Goal: Answer question/provide support: Share knowledge or assist other users

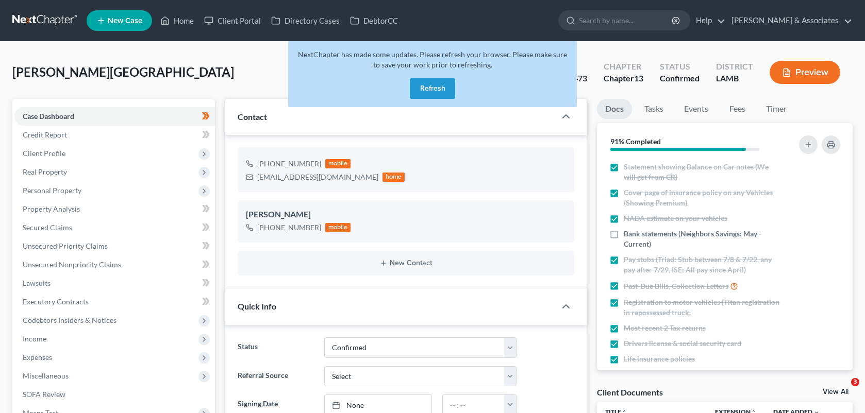
select select "3"
select select "0"
click at [176, 23] on link "Home" at bounding box center [177, 20] width 44 height 19
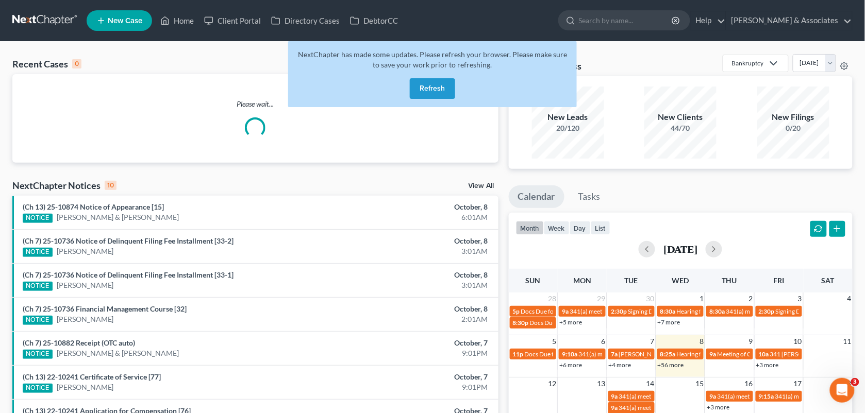
click at [434, 91] on button "Refresh" at bounding box center [432, 88] width 45 height 21
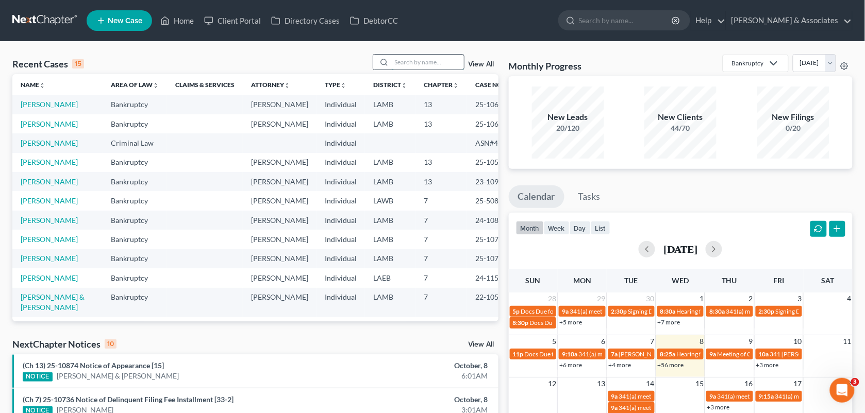
click at [414, 60] on input "search" at bounding box center [428, 62] width 72 height 15
paste input "25-50657"
type input "25-50657"
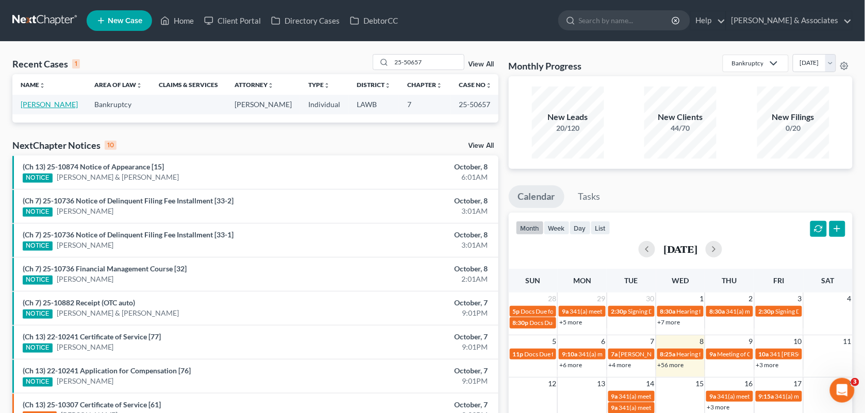
click at [62, 104] on link "[PERSON_NAME]" at bounding box center [49, 104] width 57 height 9
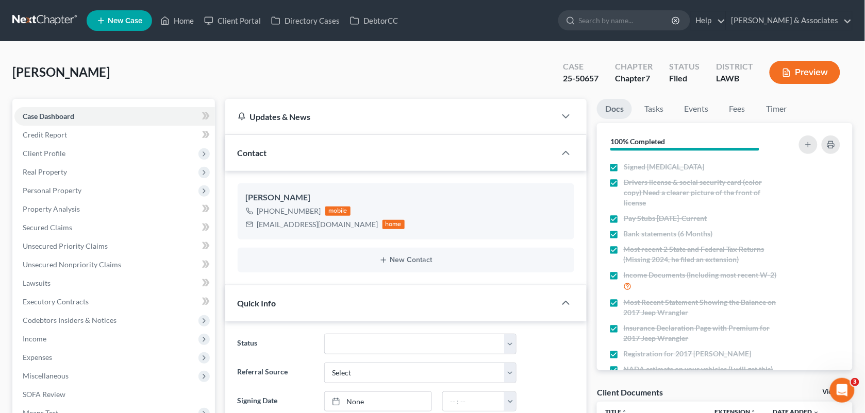
scroll to position [161, 0]
click at [734, 104] on link "Fees" at bounding box center [737, 109] width 33 height 20
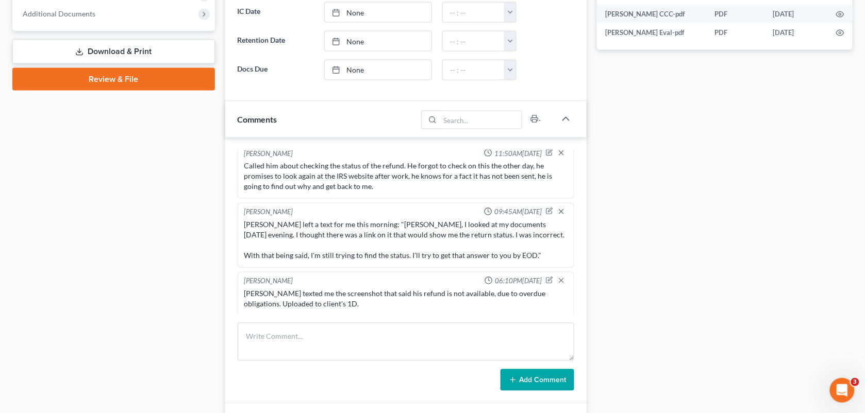
scroll to position [423, 0]
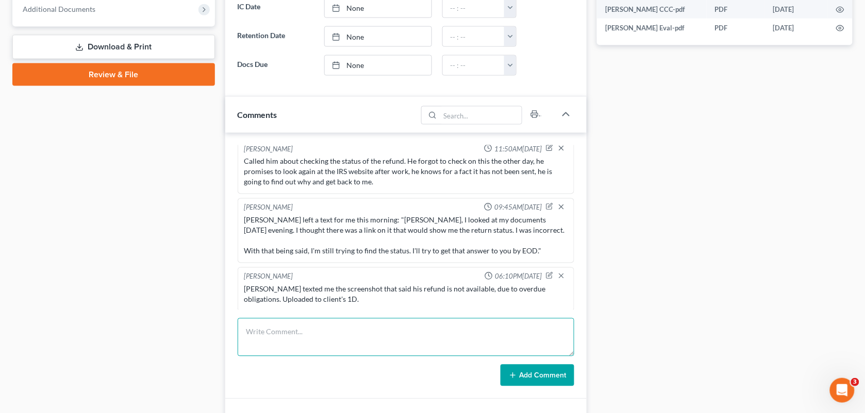
click at [292, 342] on textarea at bounding box center [406, 338] width 337 height 38
click at [491, 349] on textarea at bounding box center [406, 338] width 337 height 38
type textarea "N"
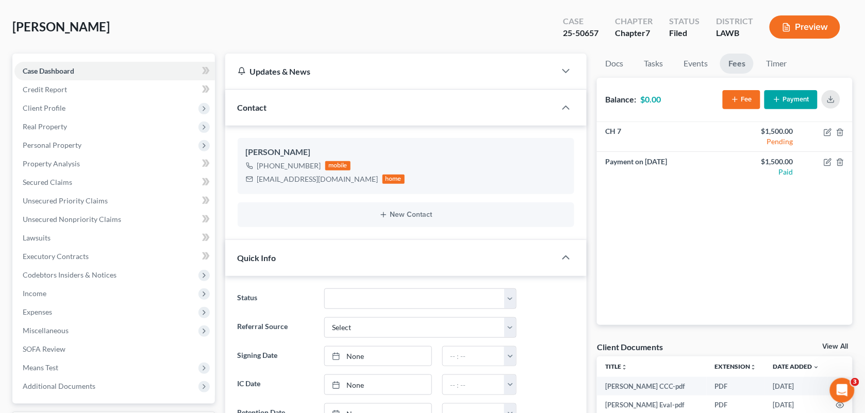
scroll to position [10, 0]
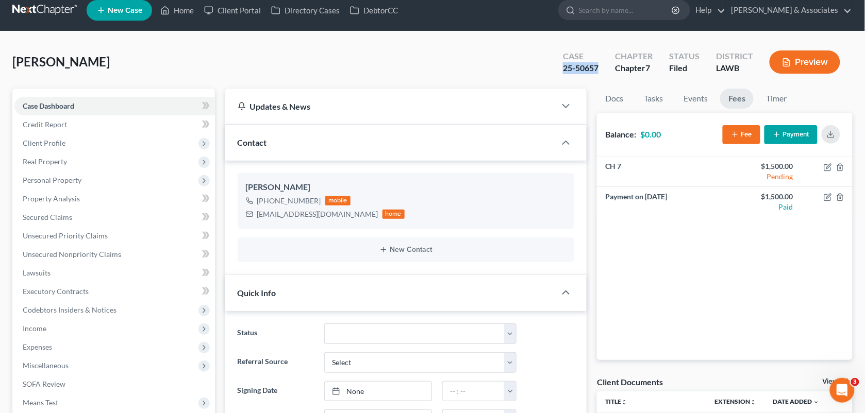
drag, startPoint x: 603, startPoint y: 68, endPoint x: 546, endPoint y: 67, distance: 56.7
click at [546, 67] on div "[PERSON_NAME] Upgraded Case 25-50657 Chapter Chapter 7 Status Filed District LA…" at bounding box center [432, 66] width 840 height 45
copy div "25-50657"
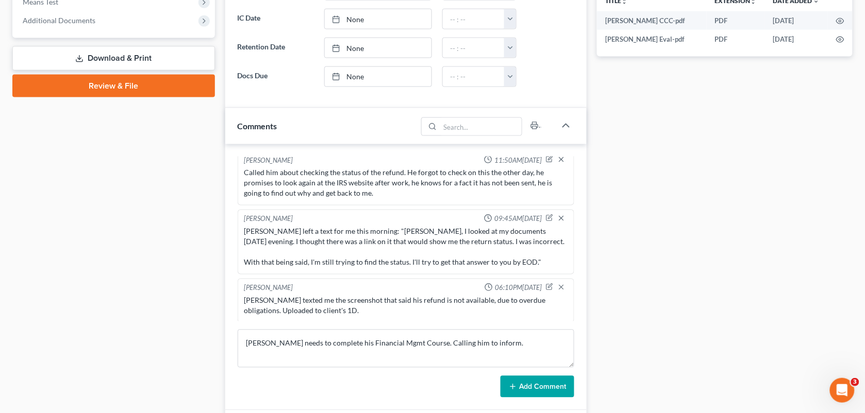
scroll to position [452, 0]
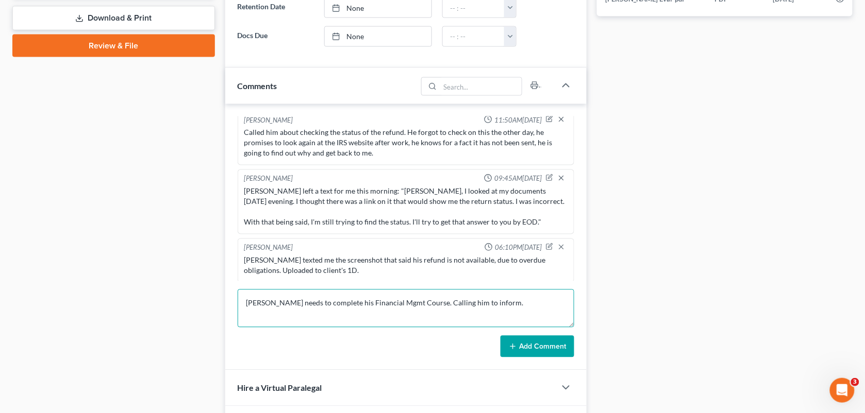
click at [500, 305] on textarea "[PERSON_NAME] needs to complete his Financial Mgmt Course. Calling him to infor…" at bounding box center [406, 309] width 337 height 38
drag, startPoint x: 547, startPoint y: 310, endPoint x: 487, endPoint y: 303, distance: 60.7
click at [487, 303] on textarea "[PERSON_NAME] needs to complete his Financial Mgmt Course. Calling him to infor…" at bounding box center [406, 309] width 337 height 38
type textarea "[PERSON_NAME] needs to complete his Financial Mgmt Course. Calling him to infor…"
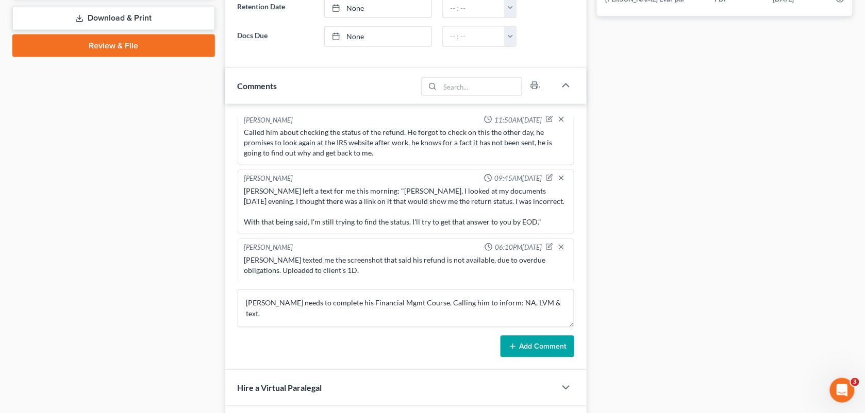
click at [544, 346] on button "Add Comment" at bounding box center [538, 347] width 74 height 22
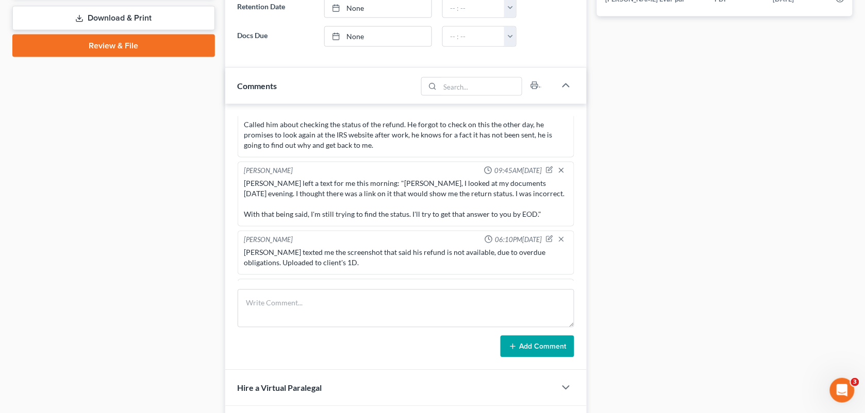
scroll to position [2225, 0]
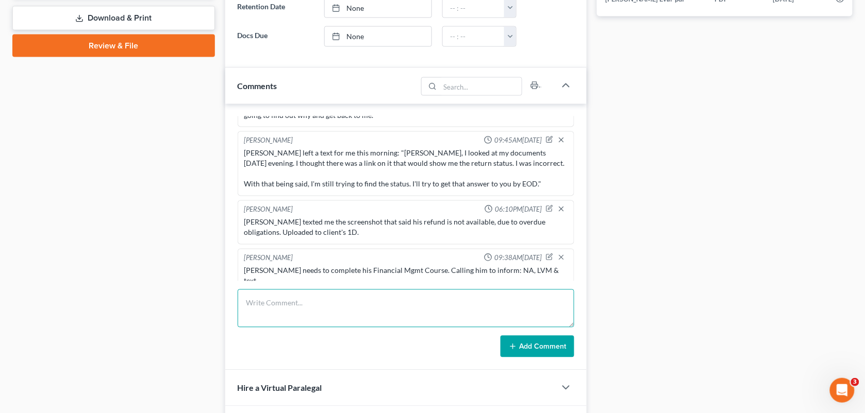
click at [310, 323] on textarea at bounding box center [406, 309] width 337 height 38
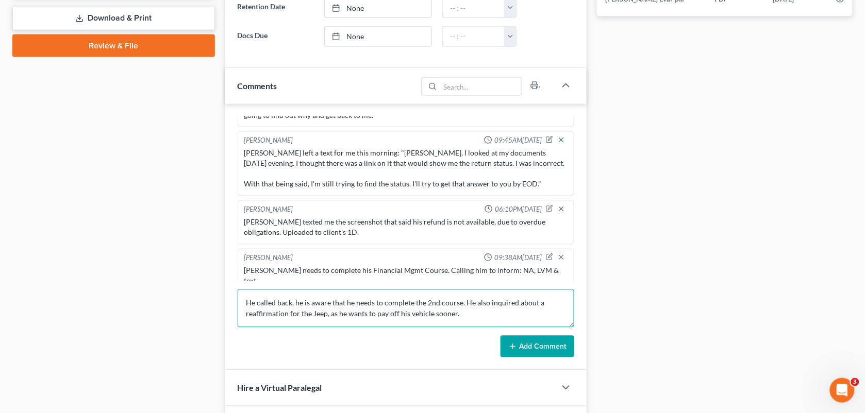
click at [376, 309] on textarea "He called back, he is aware that he needs to complete the 2nd course. He also i…" at bounding box center [406, 309] width 337 height 38
click at [467, 320] on textarea "He called back, he is aware that he needs to complete the 2nd course. He also i…" at bounding box center [406, 309] width 337 height 38
click at [455, 313] on textarea "He called back, he is aware that he needs to complete the 2nd course. He also i…" at bounding box center [406, 309] width 337 height 38
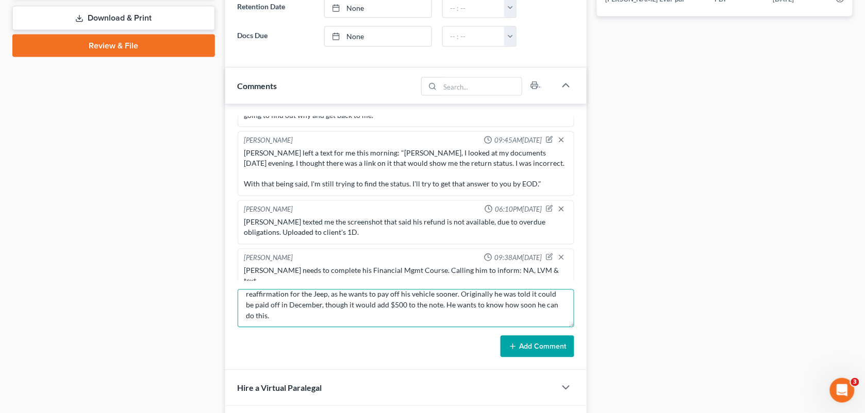
scroll to position [21, 0]
click at [348, 315] on textarea "He called back, he is aware that he needs to complete the 2nd course. He also i…" at bounding box center [406, 309] width 337 height 38
type textarea "He called back, he is aware that he needs to complete the 2nd course. He also i…"
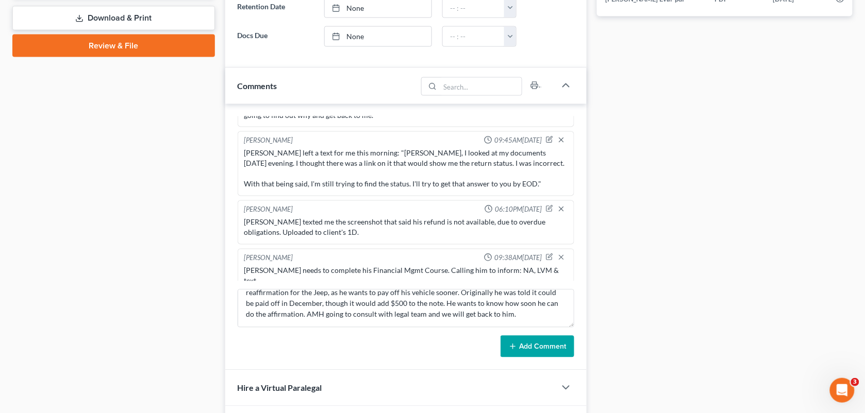
click at [527, 348] on button "Add Comment" at bounding box center [538, 347] width 74 height 22
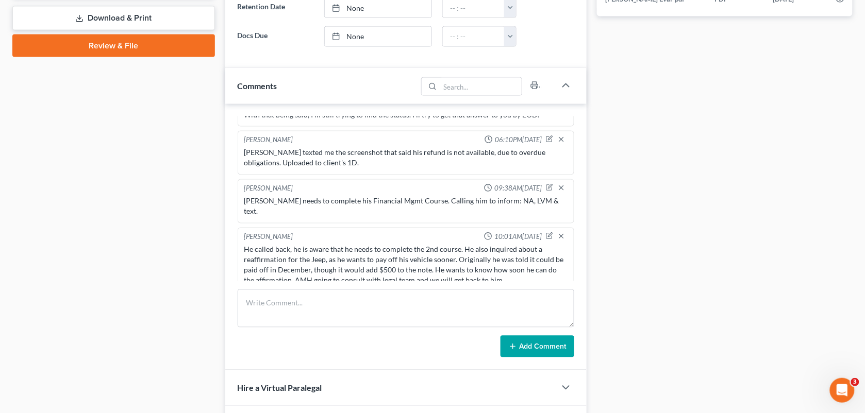
scroll to position [0, 0]
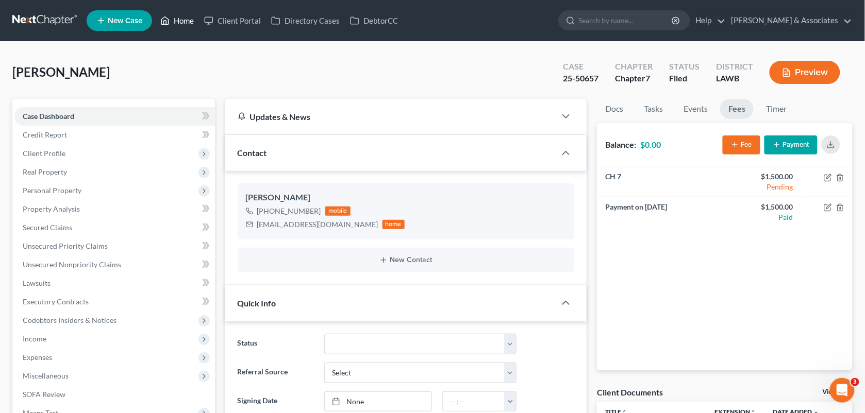
click at [178, 23] on link "Home" at bounding box center [177, 20] width 44 height 19
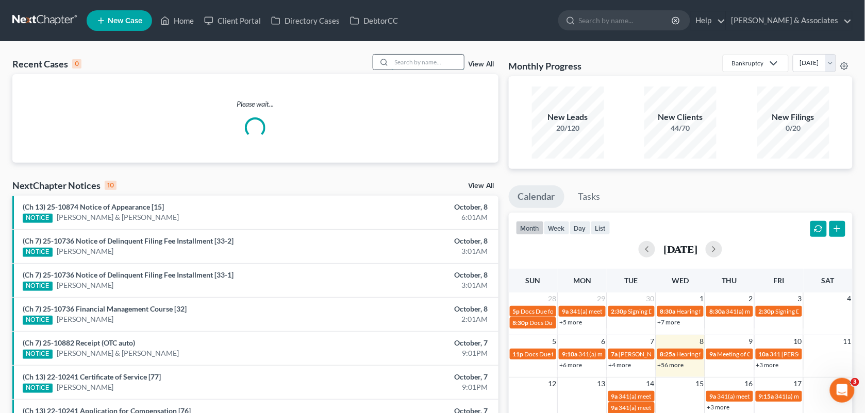
click at [412, 58] on input "search" at bounding box center [428, 62] width 72 height 15
paste input "25-10499"
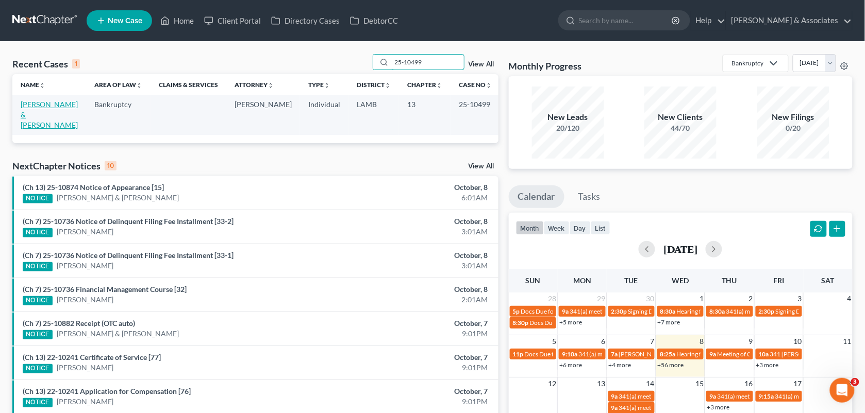
type input "25-10499"
click at [58, 102] on link "[PERSON_NAME] & [PERSON_NAME]" at bounding box center [49, 114] width 57 height 29
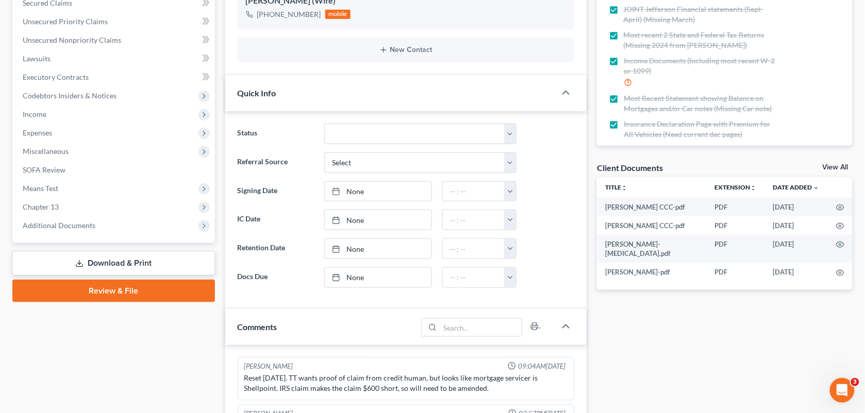
scroll to position [413, 0]
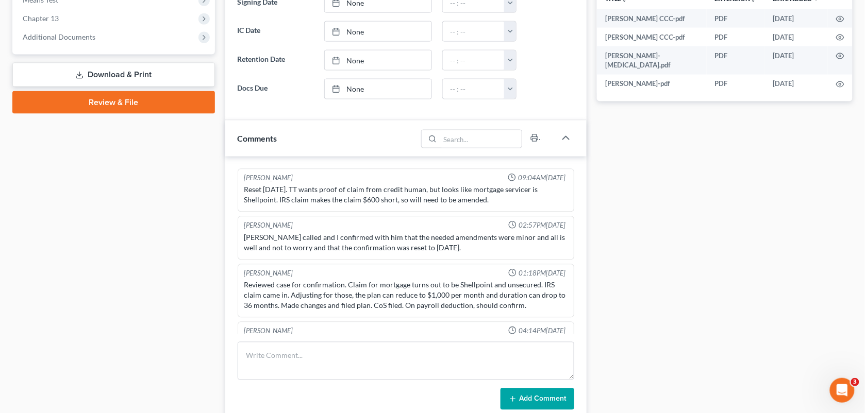
click at [488, 339] on div "Called to confirm that the most recent mailer was fine and that he didn't have …" at bounding box center [406, 349] width 324 height 21
click at [444, 362] on textarea at bounding box center [406, 361] width 337 height 38
paste textarea "[PERSON_NAME] on the line from San Antonio FCU. Shes calling about Case #: [PHO…"
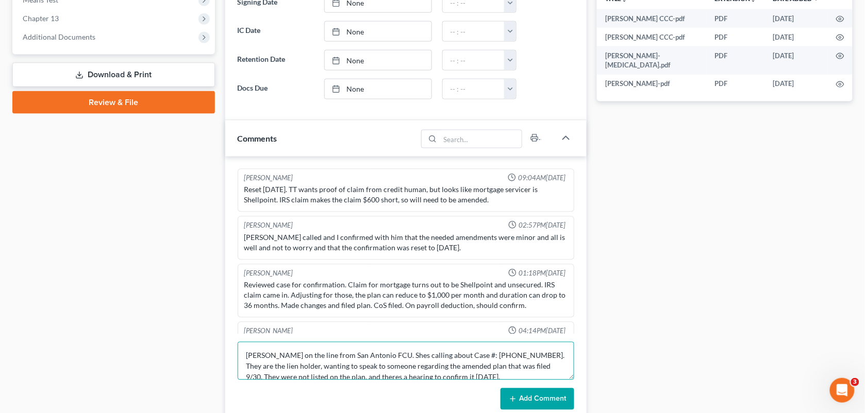
scroll to position [1, 0]
type textarea "[PERSON_NAME] on the line from San Antonio FCU. Shes calling about Case #: [PHO…"
click at [554, 400] on button "Add Comment" at bounding box center [538, 400] width 74 height 22
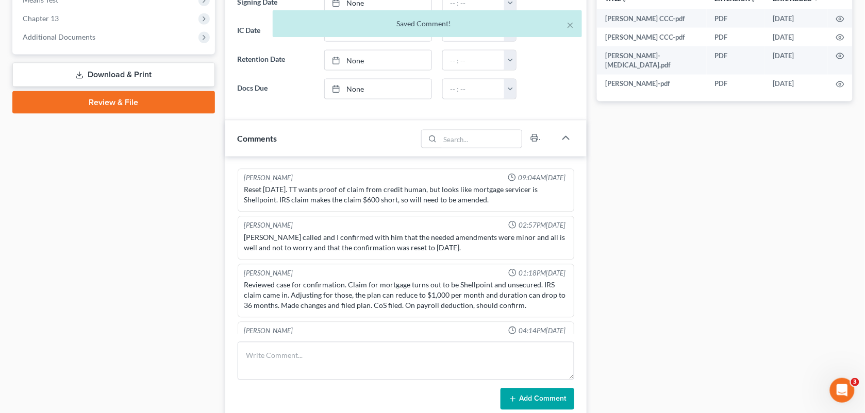
scroll to position [3133, 0]
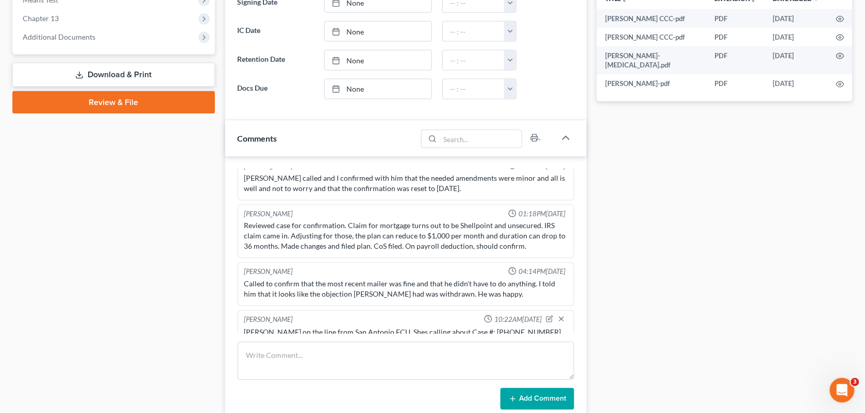
click at [627, 139] on div "Docs Tasks Events Fees Timer 100% Completed Nothing here yet! Signed [MEDICAL_D…" at bounding box center [725, 127] width 266 height 882
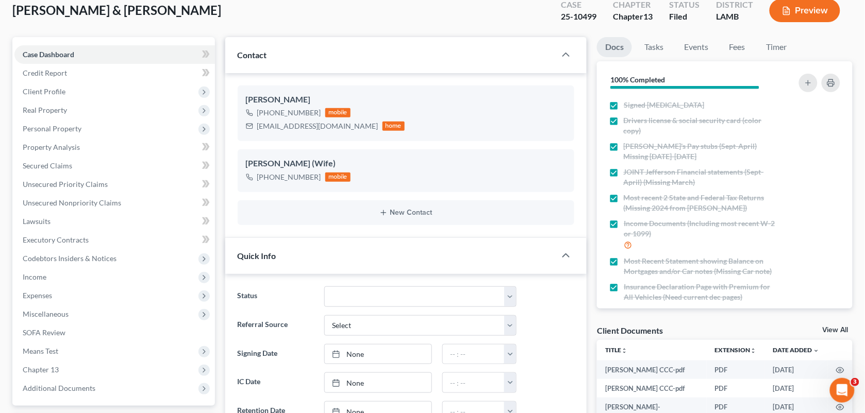
scroll to position [0, 0]
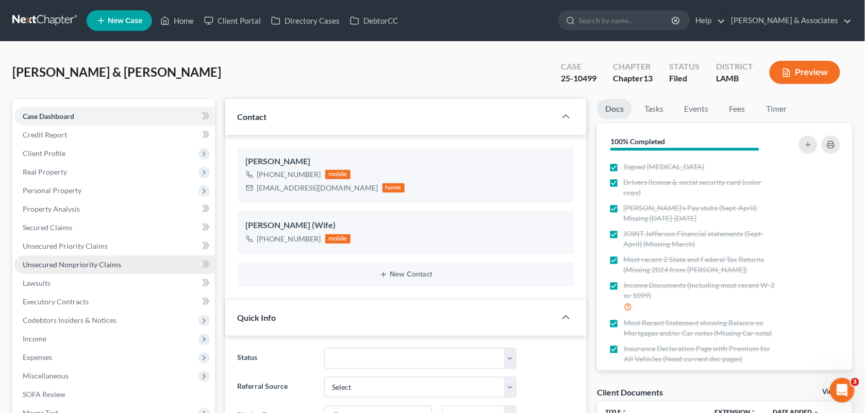
click at [86, 261] on span "Unsecured Nonpriority Claims" at bounding box center [72, 264] width 98 height 9
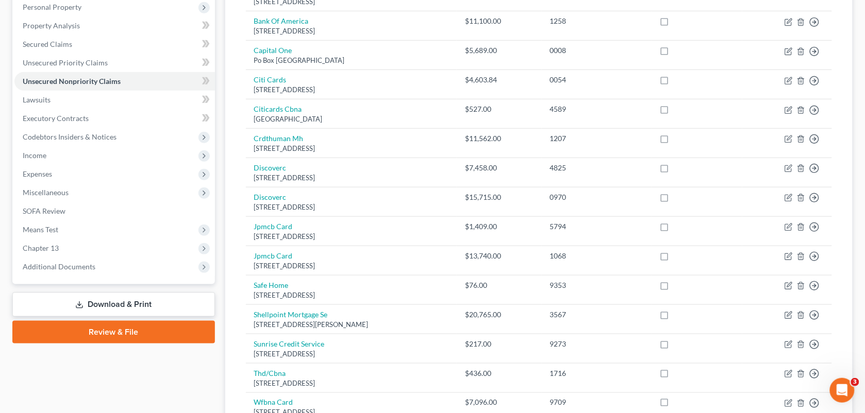
scroll to position [186, 0]
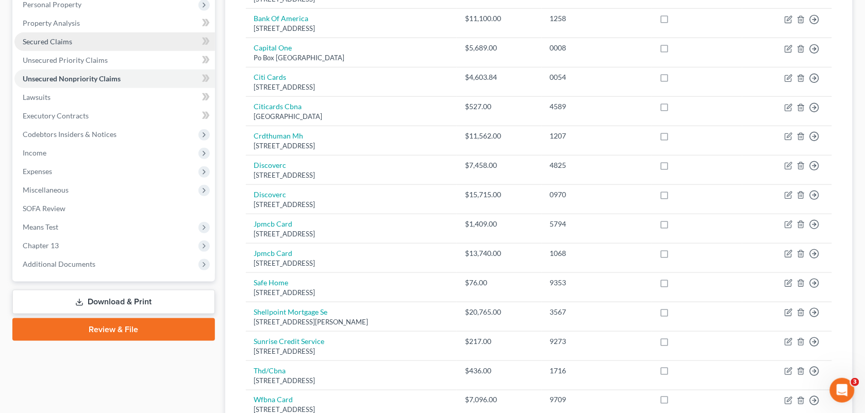
click at [89, 37] on link "Secured Claims" at bounding box center [114, 41] width 201 height 19
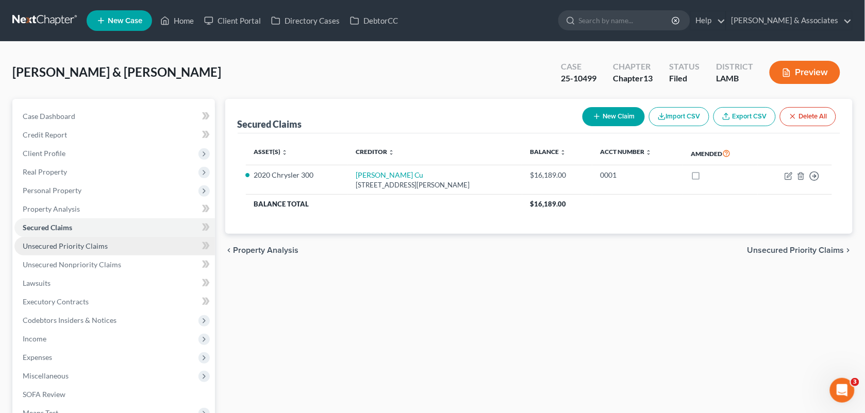
click at [45, 245] on span "Unsecured Priority Claims" at bounding box center [65, 246] width 85 height 9
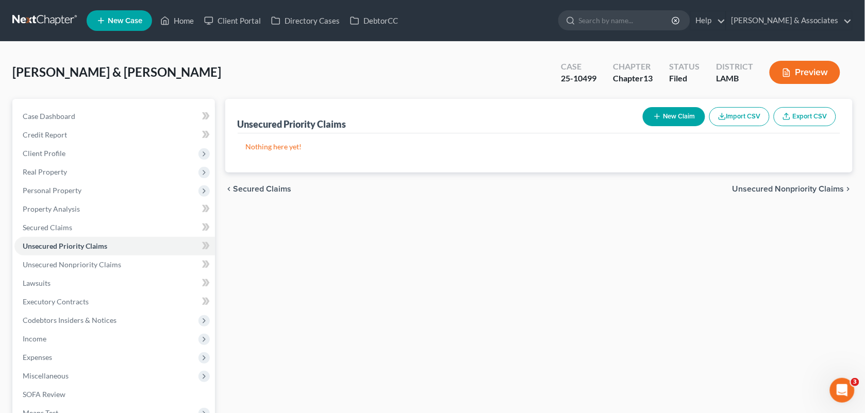
scroll to position [152, 0]
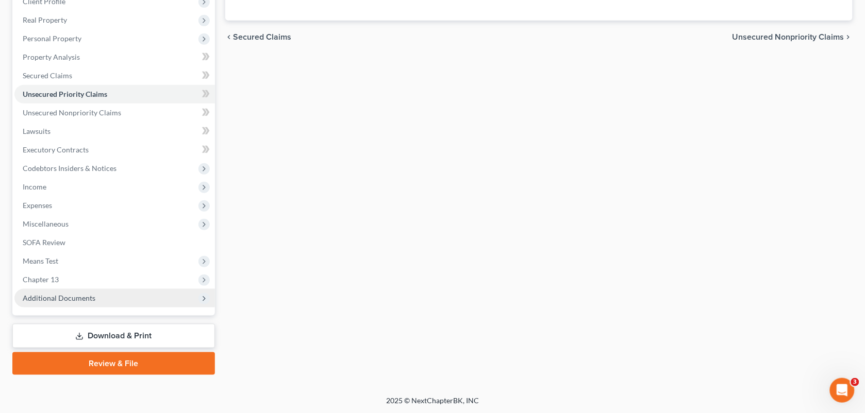
click at [78, 302] on span "Additional Documents" at bounding box center [114, 298] width 201 height 19
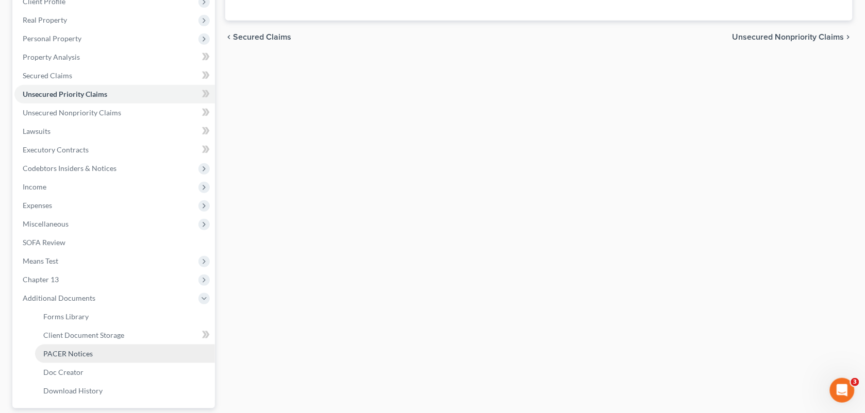
click at [75, 348] on link "PACER Notices" at bounding box center [125, 354] width 180 height 19
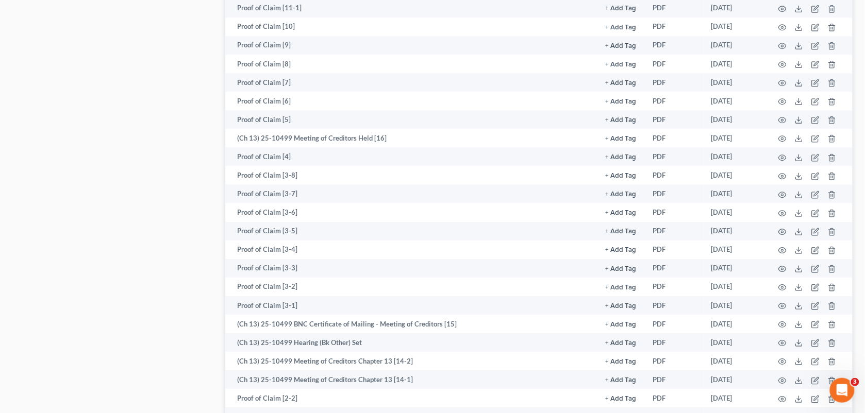
scroll to position [786, 0]
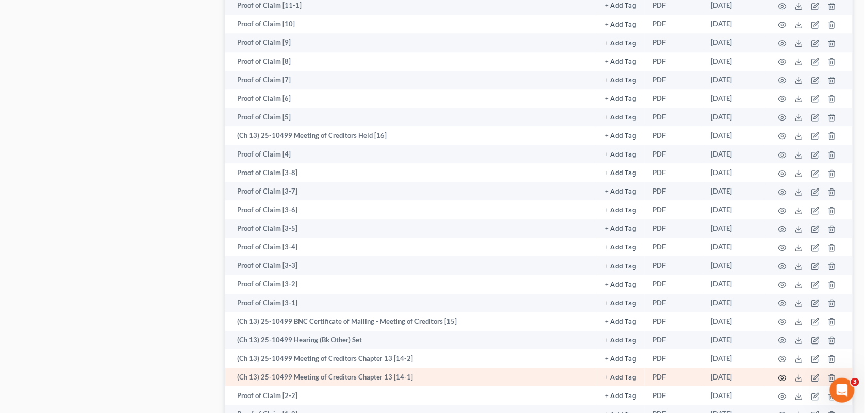
click at [780, 375] on icon "button" at bounding box center [782, 378] width 8 height 8
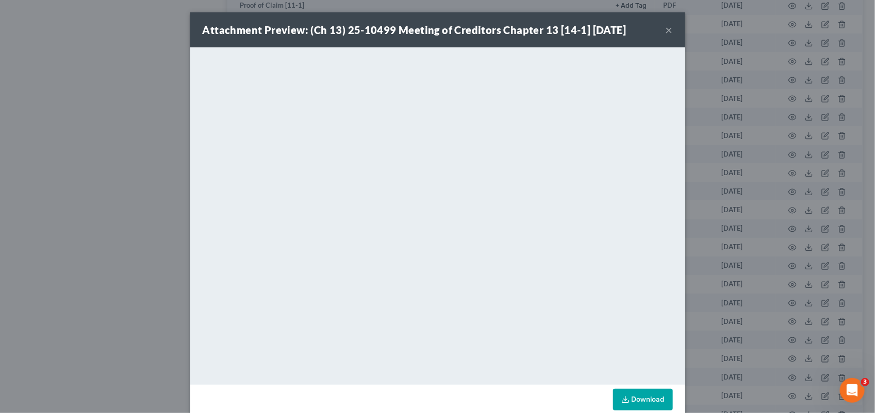
click at [660, 26] on div "Attachment Preview: (Ch 13) 25-10499 Meeting of Creditors Chapter 13 [14-1] [DA…" at bounding box center [437, 29] width 495 height 35
click at [665, 29] on button "×" at bounding box center [668, 30] width 7 height 12
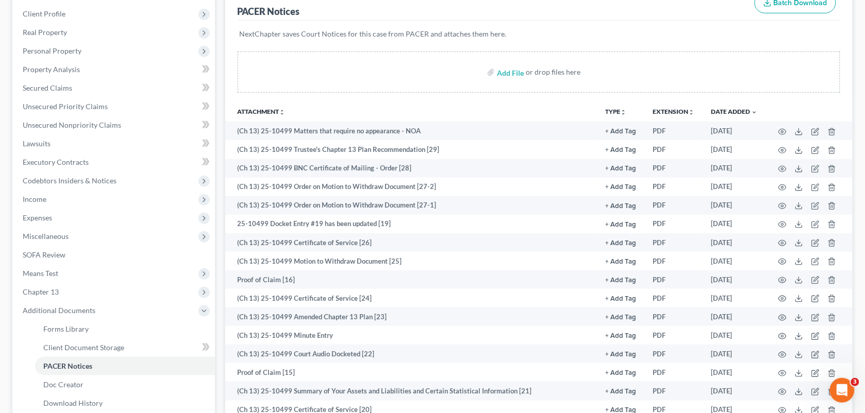
scroll to position [126, 0]
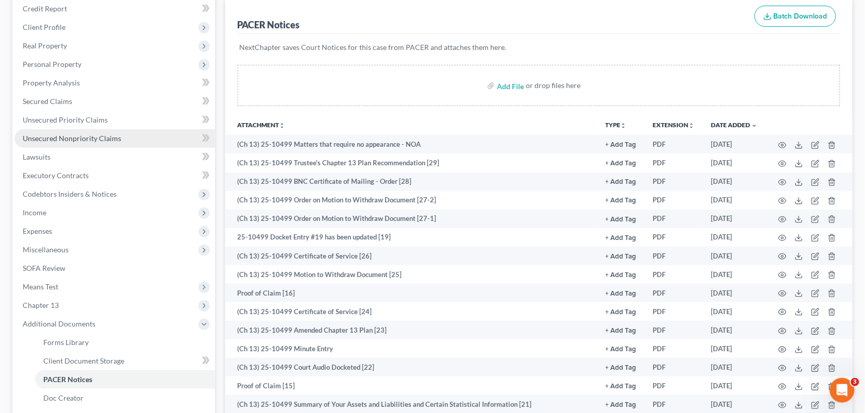
click at [93, 136] on span "Unsecured Nonpriority Claims" at bounding box center [72, 138] width 98 height 9
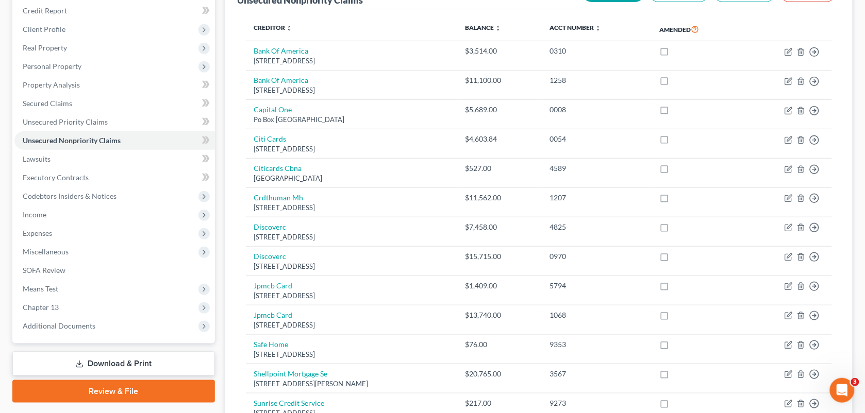
scroll to position [119, 0]
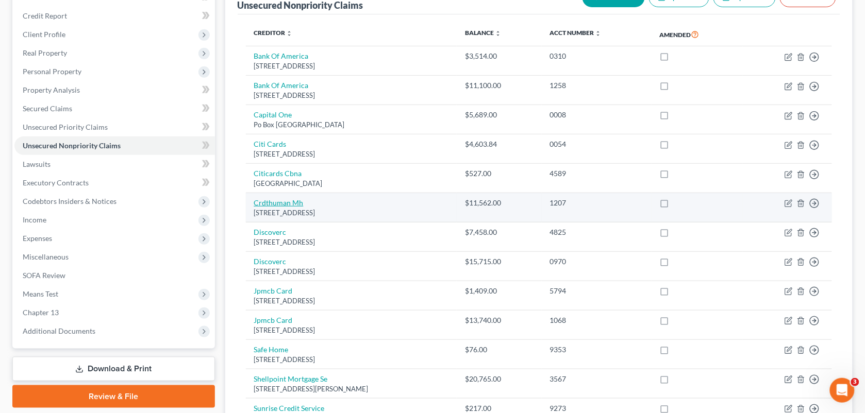
click at [277, 204] on link "Crdthuman Mh" at bounding box center [278, 202] width 49 height 9
select select "45"
select select "4"
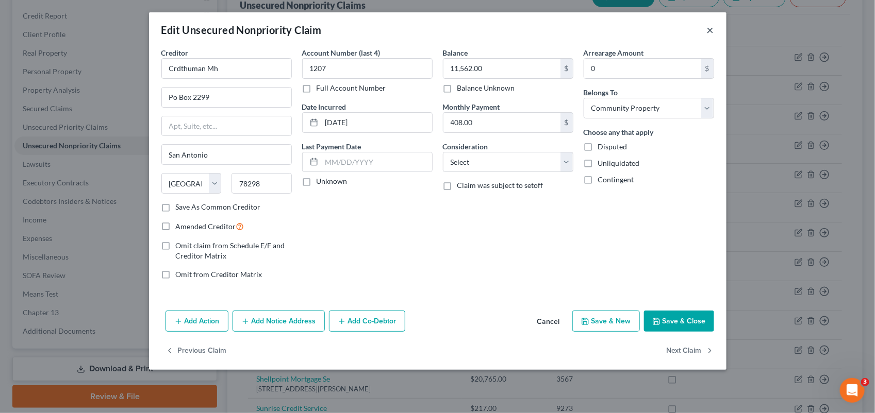
click at [707, 31] on button "×" at bounding box center [710, 30] width 7 height 12
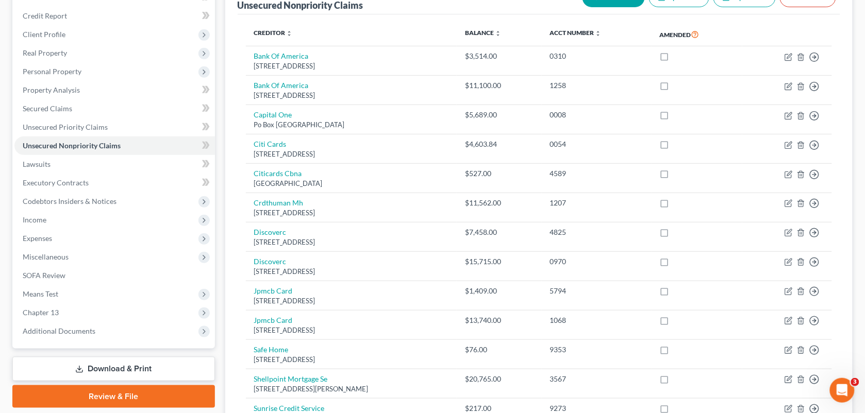
scroll to position [44, 0]
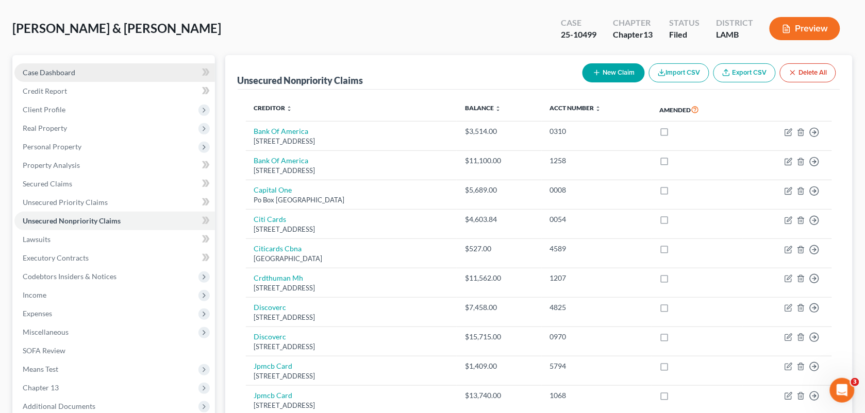
click at [85, 68] on link "Case Dashboard" at bounding box center [114, 72] width 201 height 19
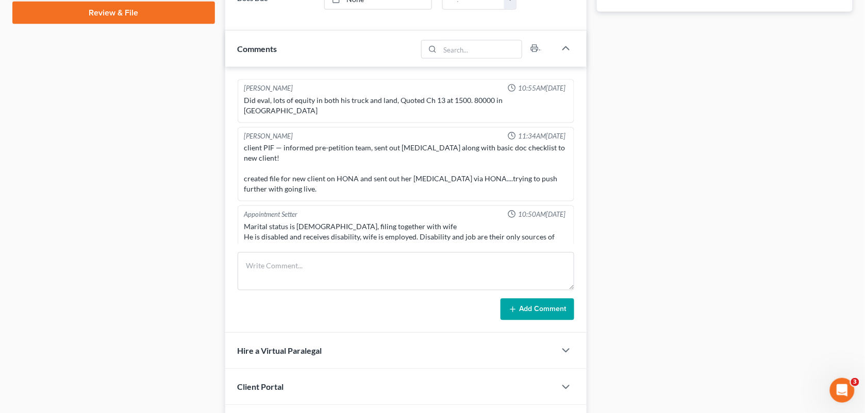
scroll to position [3133, 0]
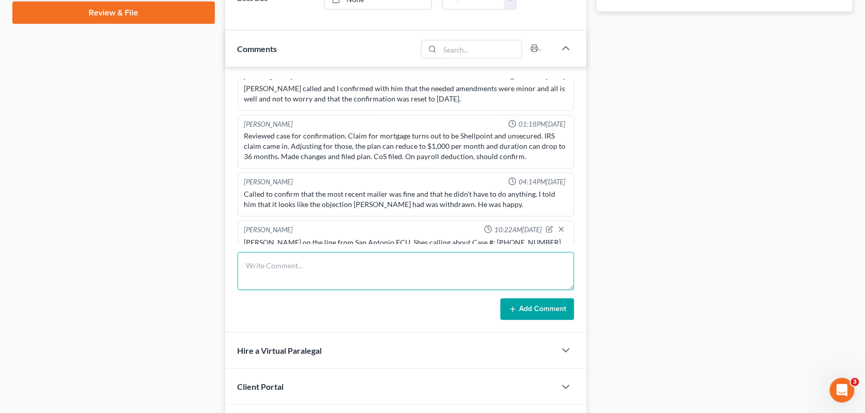
click at [344, 267] on textarea at bounding box center [406, 272] width 337 height 38
paste textarea "[PERSON_NAME] from Credit Human FCU [PHONE_NUMBER], [EMAIL_ADDRESS][DOMAIN_NAME…"
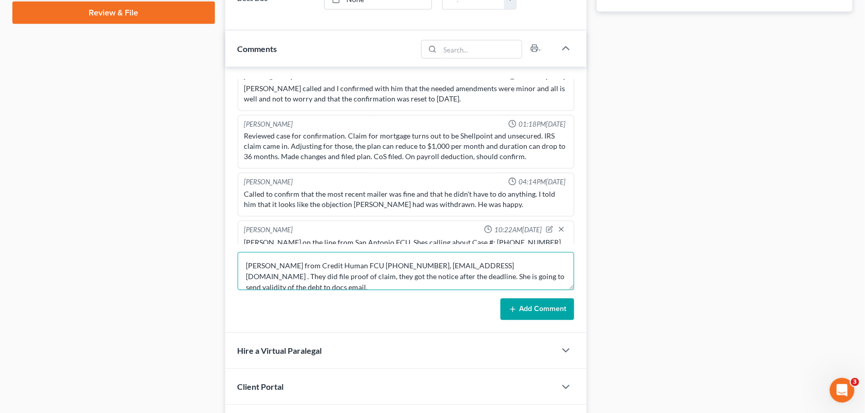
type textarea "[PERSON_NAME] from Credit Human FCU [PHONE_NUMBER], [EMAIL_ADDRESS][DOMAIN_NAME…"
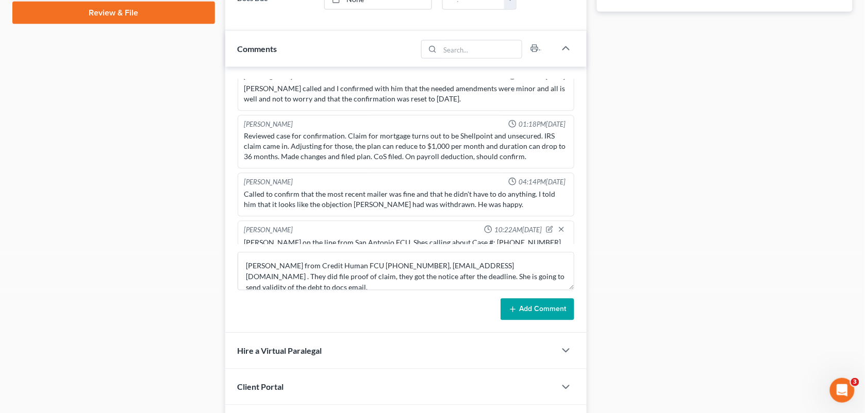
click at [526, 320] on button "Add Comment" at bounding box center [538, 310] width 74 height 22
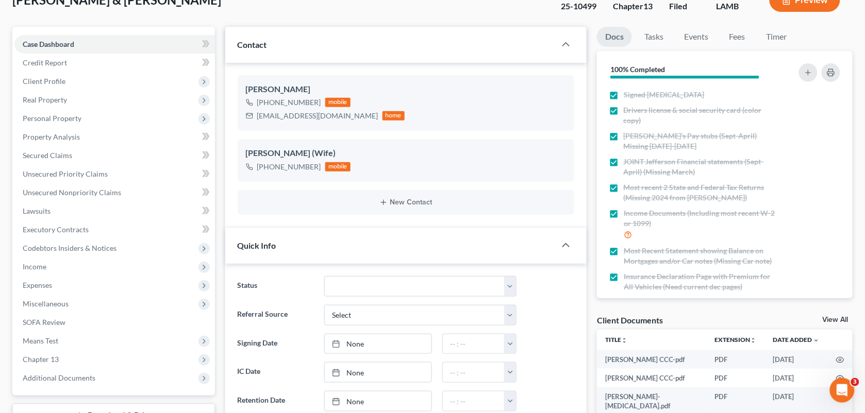
scroll to position [0, 0]
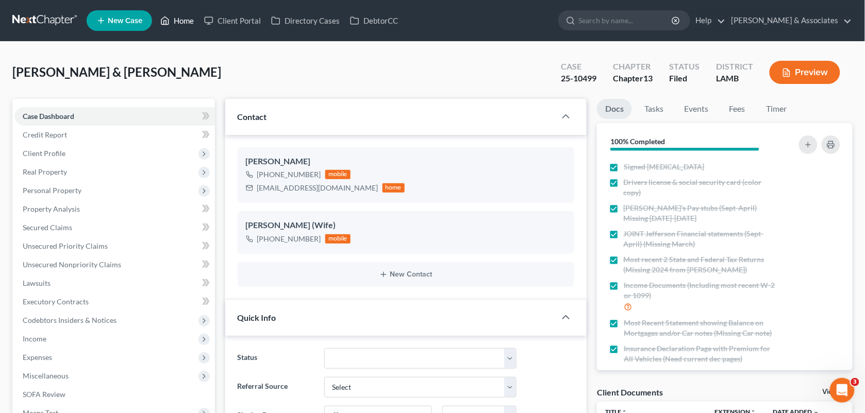
click at [187, 21] on link "Home" at bounding box center [177, 20] width 44 height 19
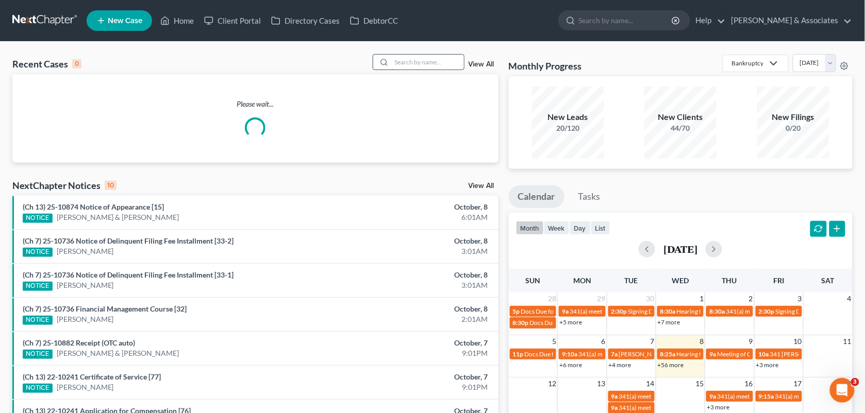
click at [407, 57] on input "search" at bounding box center [428, 62] width 72 height 15
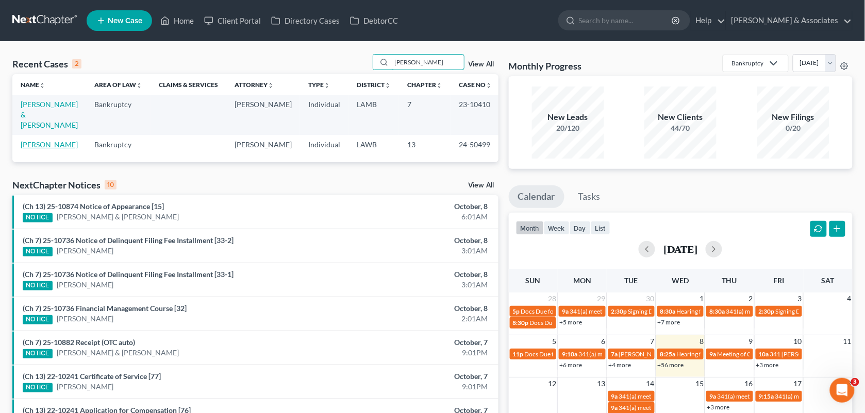
type input "[PERSON_NAME]"
click at [57, 140] on link "[PERSON_NAME]" at bounding box center [49, 144] width 57 height 9
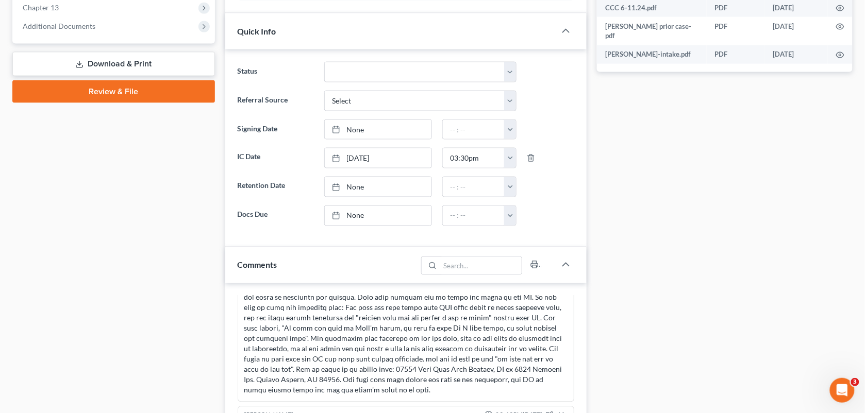
scroll to position [562, 0]
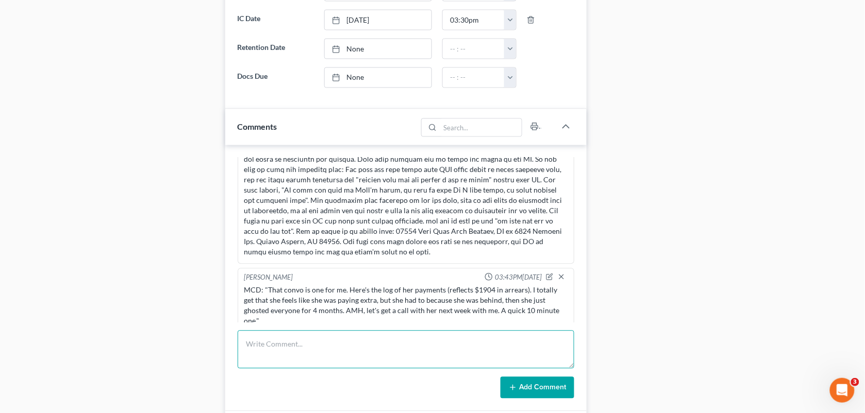
click at [328, 355] on textarea at bounding box center [406, 350] width 337 height 38
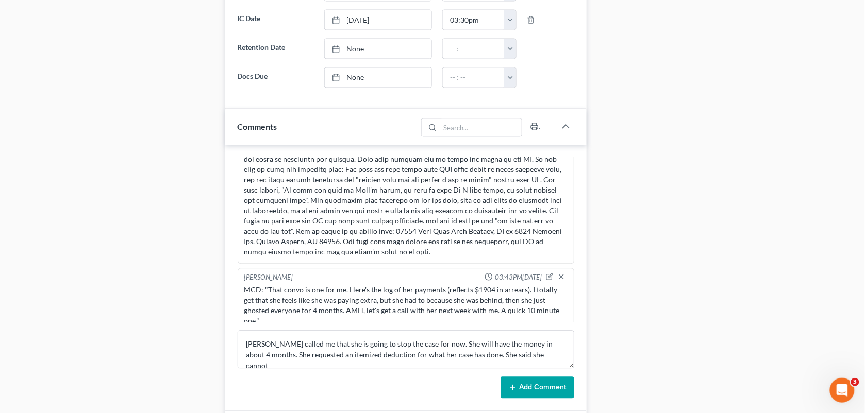
click at [287, 93] on div "Status Amended Plan Needed Awaiting Income Closed Confirmed Discharged Dismisse…" at bounding box center [406, 10] width 362 height 198
click at [521, 364] on textarea "[PERSON_NAME] called me that she is going to stop the case for now. She will ha…" at bounding box center [406, 350] width 337 height 38
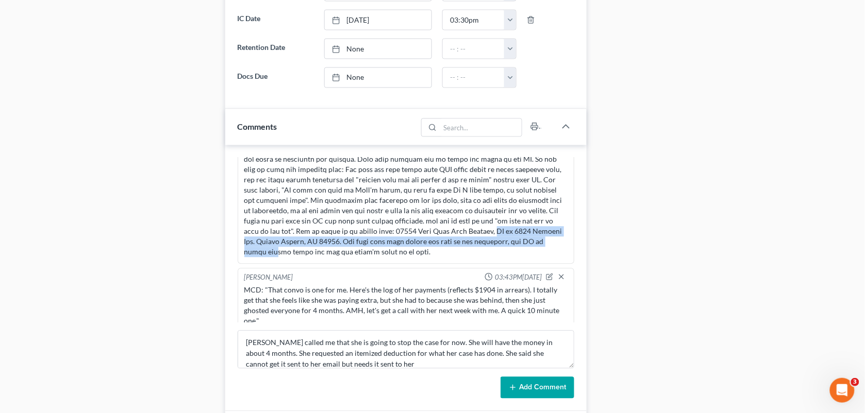
drag, startPoint x: 423, startPoint y: 220, endPoint x: 493, endPoint y: 232, distance: 71.7
click at [493, 232] on div at bounding box center [406, 185] width 324 height 144
drag, startPoint x: 442, startPoint y: 222, endPoint x: 275, endPoint y: 232, distance: 167.3
click at [275, 232] on div at bounding box center [406, 185] width 324 height 144
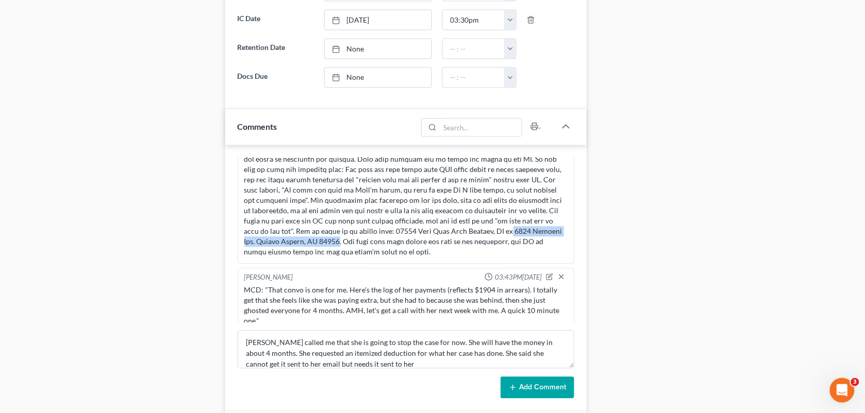
copy div "[STREET_ADDRESS] [PERSON_NAME][GEOGRAPHIC_DATA], LA 70517"
click at [398, 362] on textarea "[PERSON_NAME] called me that she is going to stop the case for now. She will ha…" at bounding box center [406, 350] width 337 height 38
paste textarea "[STREET_ADDRESS] [PERSON_NAME][GEOGRAPHIC_DATA], LA 70517"
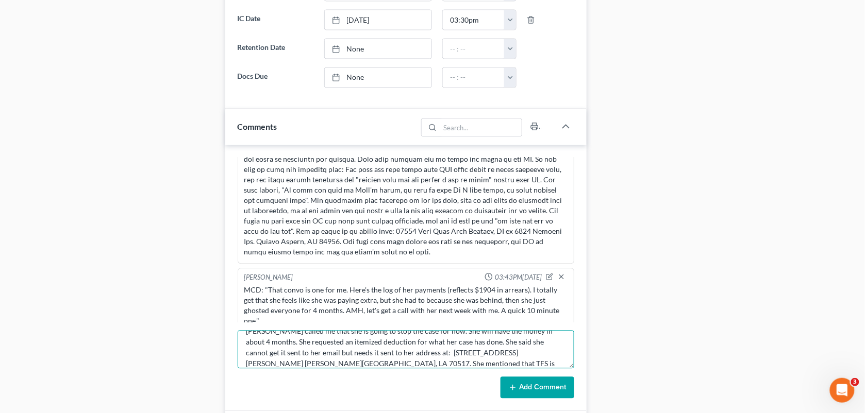
scroll to position [24, 0]
type textarea "[PERSON_NAME] called me that she is going to stop the case for now. She will ha…"
click at [532, 388] on button "Add Comment" at bounding box center [538, 388] width 74 height 22
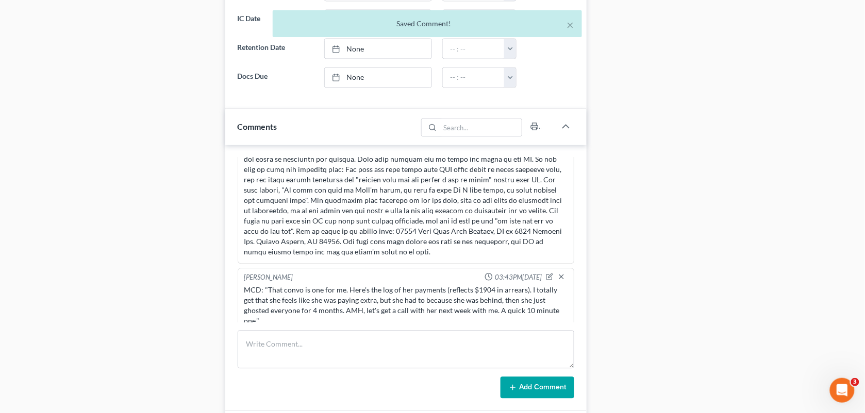
scroll to position [3140, 0]
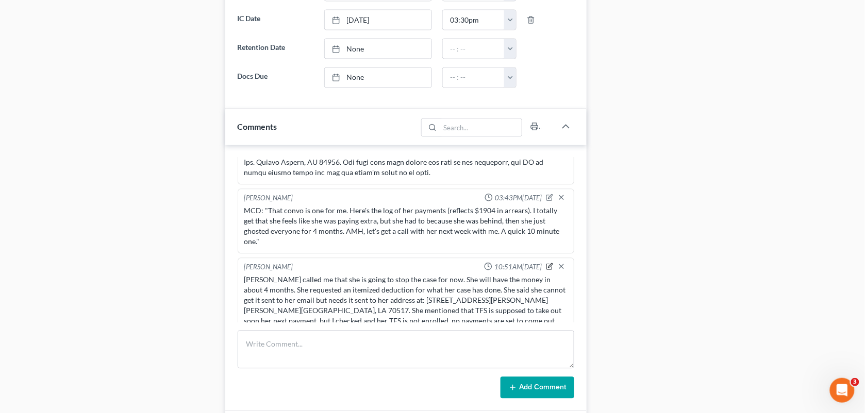
click at [546, 263] on icon "button" at bounding box center [549, 266] width 7 height 7
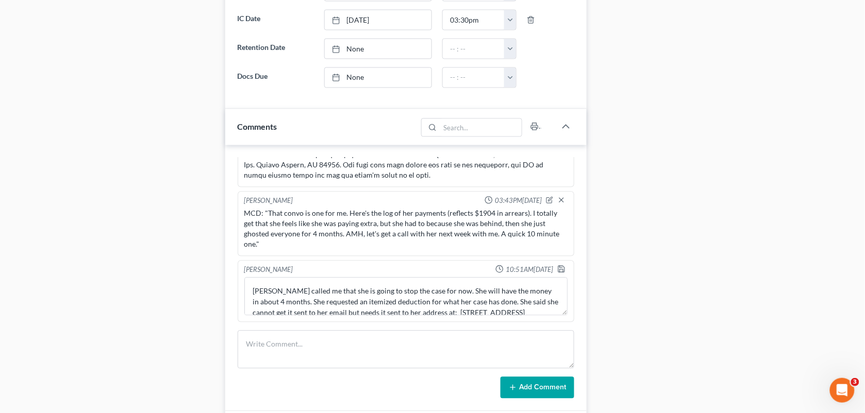
scroll to position [3127, 0]
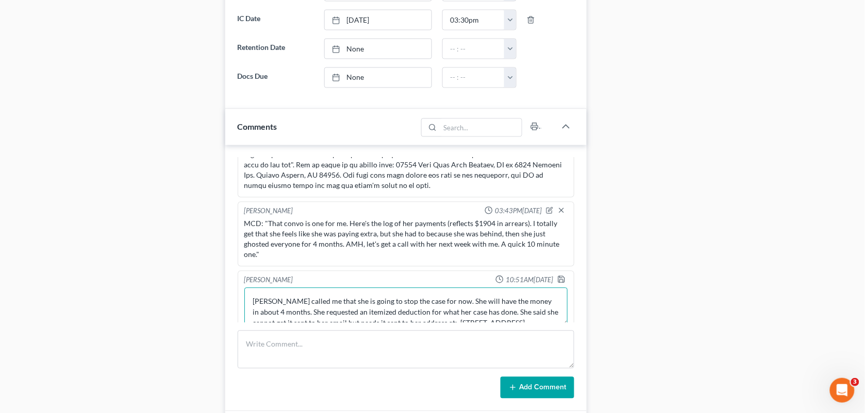
click at [395, 301] on textarea "[PERSON_NAME] called me that she is going to stop the case for now. She will ha…" at bounding box center [406, 307] width 324 height 38
type textarea "[PERSON_NAME] called me that she is going to stop the case for now. She will ha…"
click at [560, 277] on polyline "button" at bounding box center [561, 278] width 3 height 2
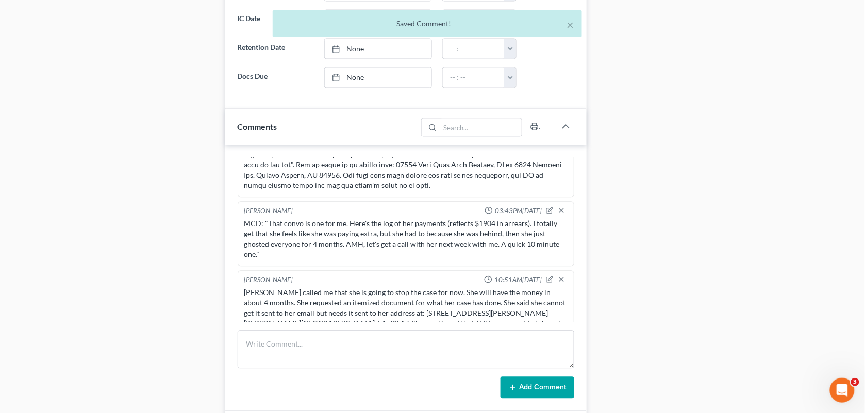
scroll to position [3140, 0]
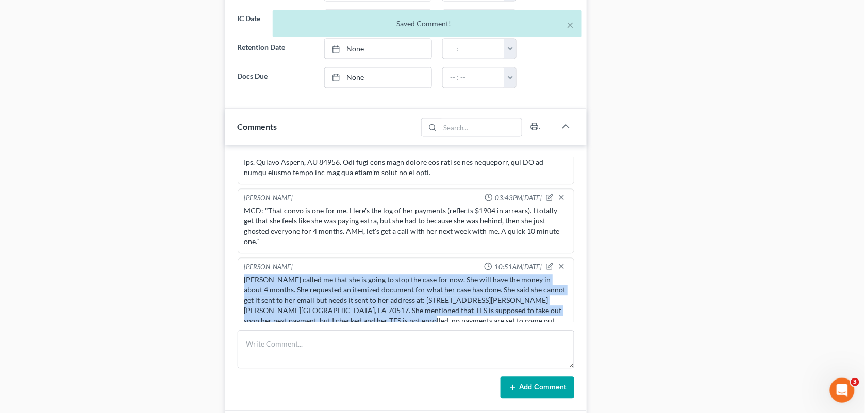
drag, startPoint x: 379, startPoint y: 310, endPoint x: 241, endPoint y: 272, distance: 143.3
click at [242, 273] on div "[PERSON_NAME] called me that she is going to stop the case for now. She will ha…" at bounding box center [406, 301] width 328 height 56
copy div "[PERSON_NAME] called me that she is going to stop the case for now. She will ha…"
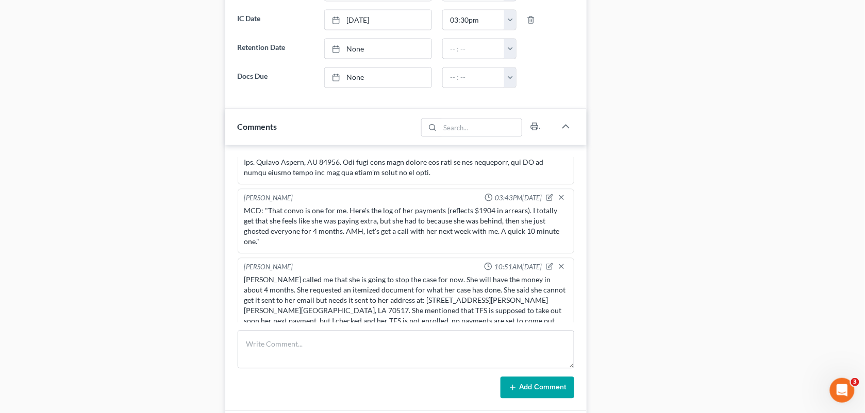
drag, startPoint x: 679, startPoint y: 240, endPoint x: 411, endPoint y: 322, distance: 280.5
click at [679, 240] on div "Docs Tasks Events Fees Timer 84% Completed Nothing here yet! Signed [MEDICAL_DA…" at bounding box center [725, 162] width 266 height 1251
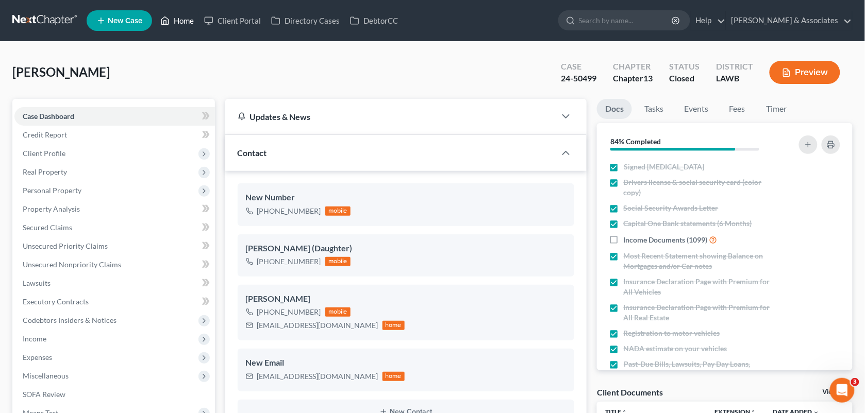
click at [172, 11] on link "Home" at bounding box center [177, 20] width 44 height 19
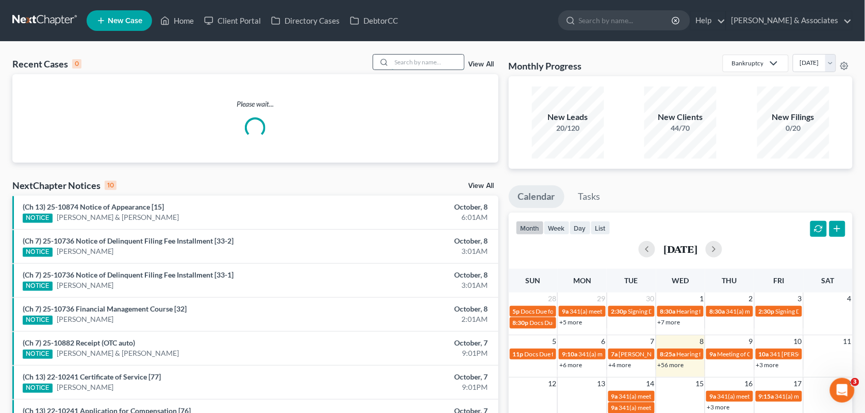
click at [422, 67] on input "search" at bounding box center [428, 62] width 72 height 15
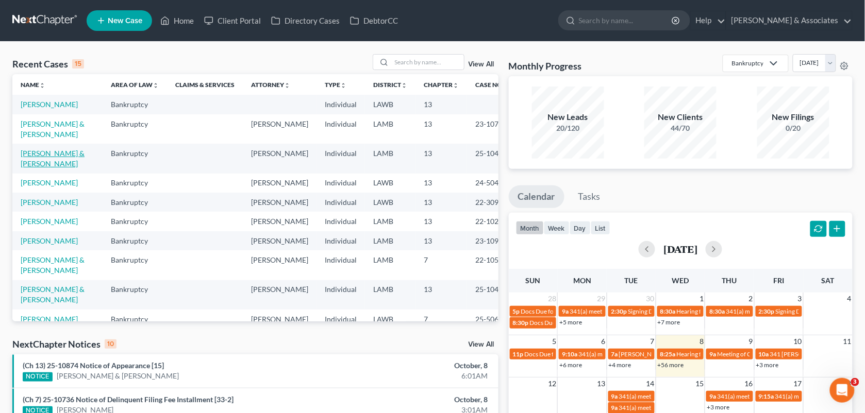
click at [47, 168] on link "[PERSON_NAME] & [PERSON_NAME]" at bounding box center [53, 158] width 64 height 19
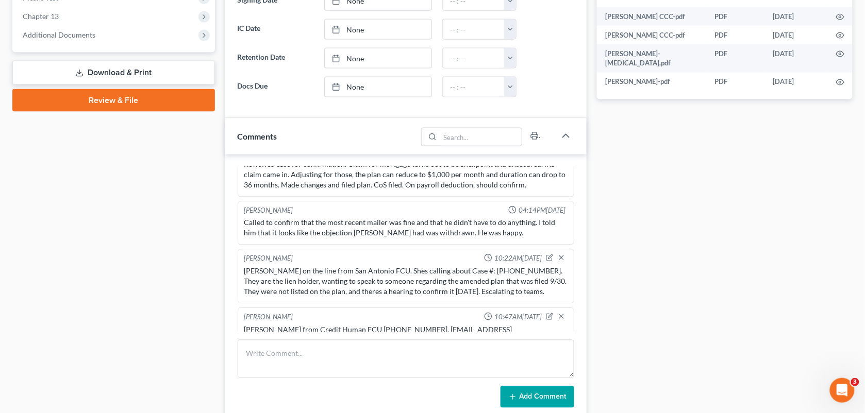
scroll to position [423, 0]
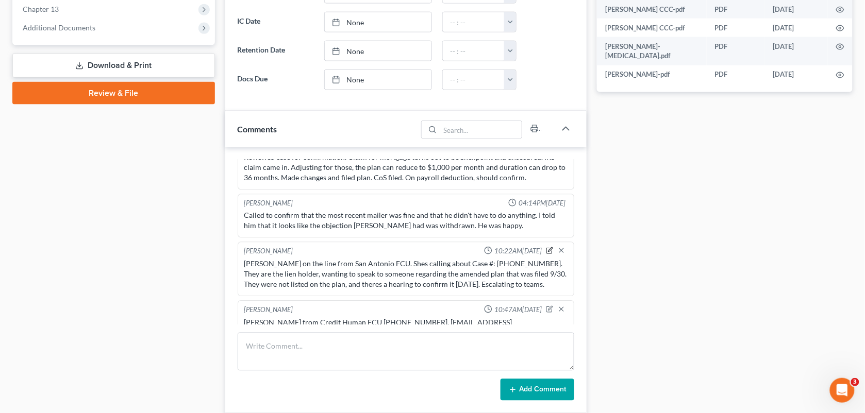
click at [546, 247] on icon "button" at bounding box center [549, 250] width 7 height 7
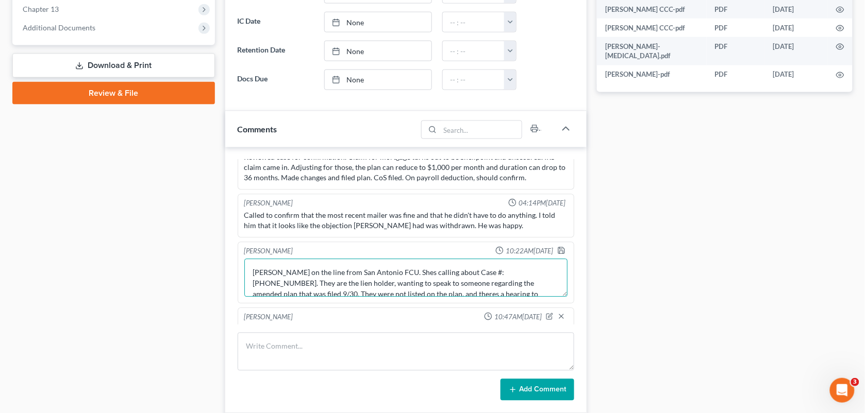
click at [389, 259] on textarea "[PERSON_NAME] on the line from San Antonio FCU. Shes calling about Case #: [PHO…" at bounding box center [406, 278] width 324 height 38
type textarea "[PERSON_NAME] on the line from San Antonio FCU [Former name} Shes calling about…"
click at [557, 247] on icon "button" at bounding box center [561, 251] width 8 height 8
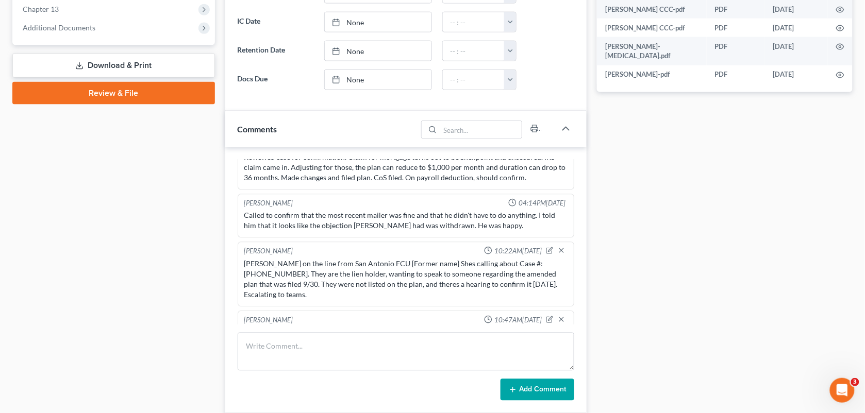
click at [197, 251] on div "Case Dashboard Payments Invoices Payments Payments Credit Report Client Profile" at bounding box center [113, 117] width 213 height 882
click at [338, 361] on textarea at bounding box center [406, 352] width 337 height 38
click at [488, 353] on textarea at bounding box center [406, 352] width 337 height 38
type textarea "C"
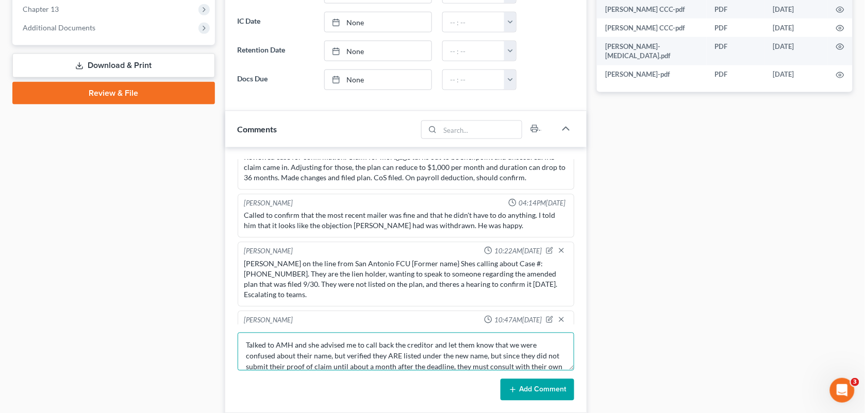
scroll to position [12, 0]
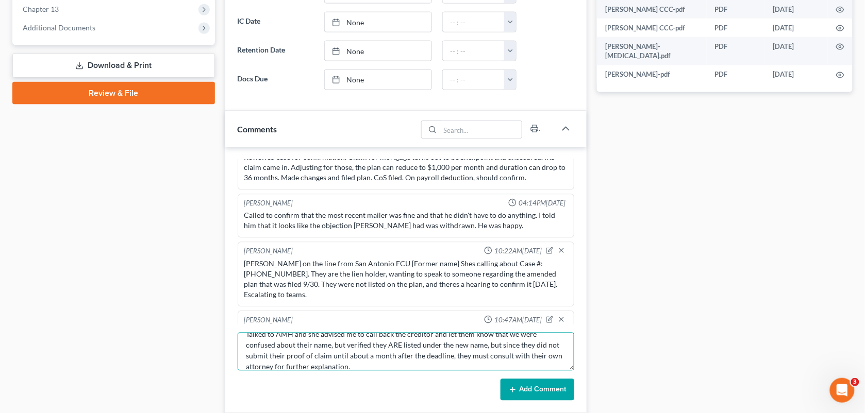
type textarea "Talked to AMH and she advised me to call back the creditor and let them know th…"
click at [540, 387] on button "Add Comment" at bounding box center [538, 390] width 74 height 22
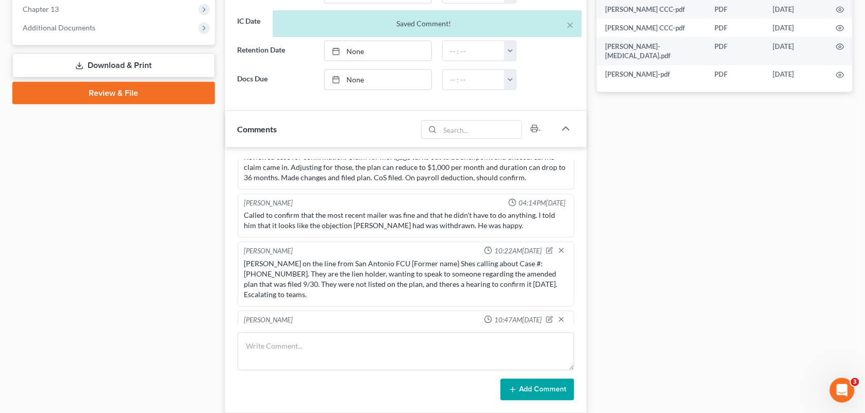
scroll to position [3261, 0]
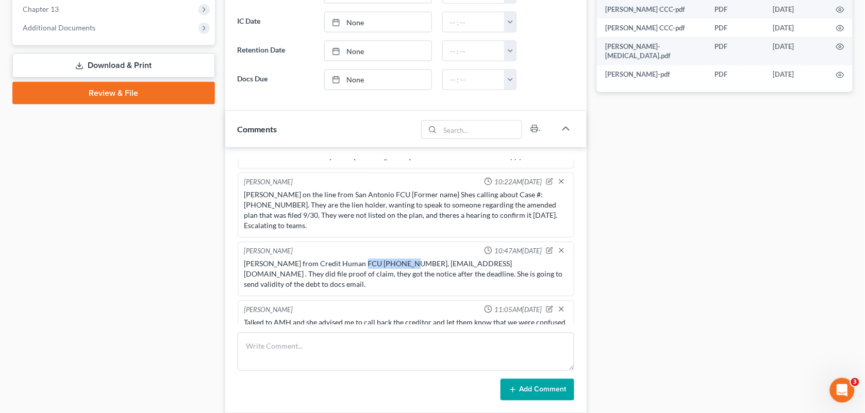
drag, startPoint x: 398, startPoint y: 224, endPoint x: 354, endPoint y: 224, distance: 44.8
click at [354, 259] on div "[PERSON_NAME] from Credit Human FCU [PHONE_NUMBER], [EMAIL_ADDRESS][DOMAIN_NAME…" at bounding box center [406, 274] width 324 height 31
copy div "[PHONE_NUMBER]"
click at [212, 299] on div "Case Dashboard Payments Invoices Payments Payments Credit Report Client Profile" at bounding box center [113, 117] width 213 height 882
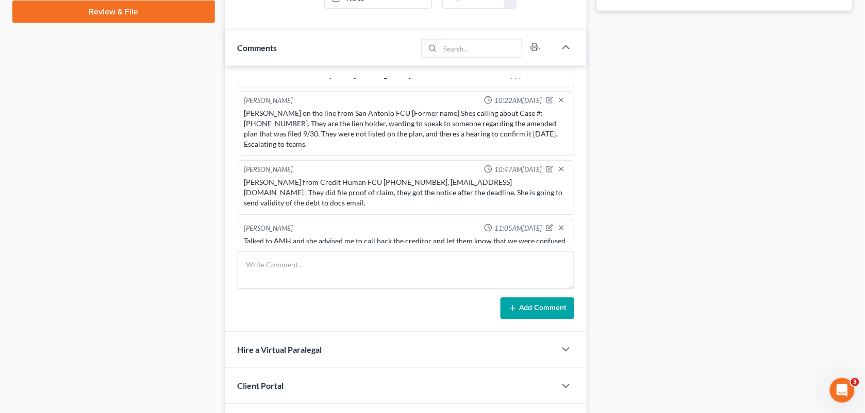
scroll to position [565, 0]
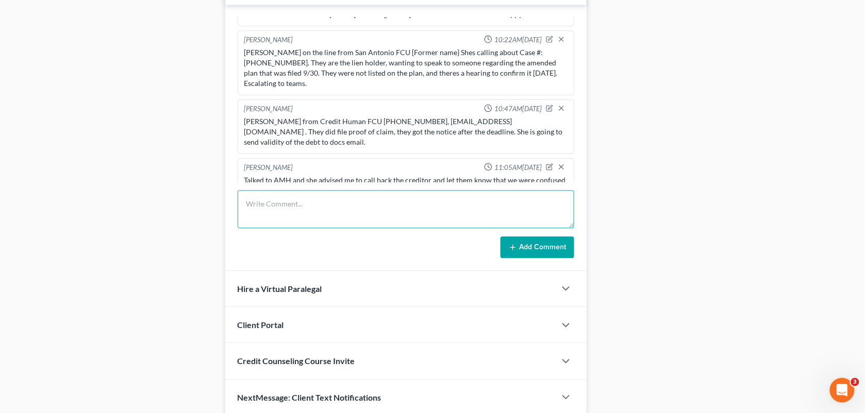
click at [431, 211] on textarea at bounding box center [406, 210] width 337 height 38
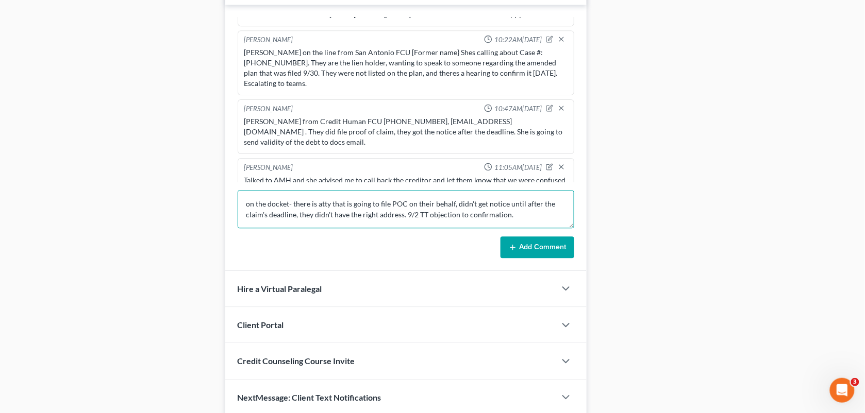
type textarea "on the docket- there is atty that is going to file POC on their behalf, didn't …"
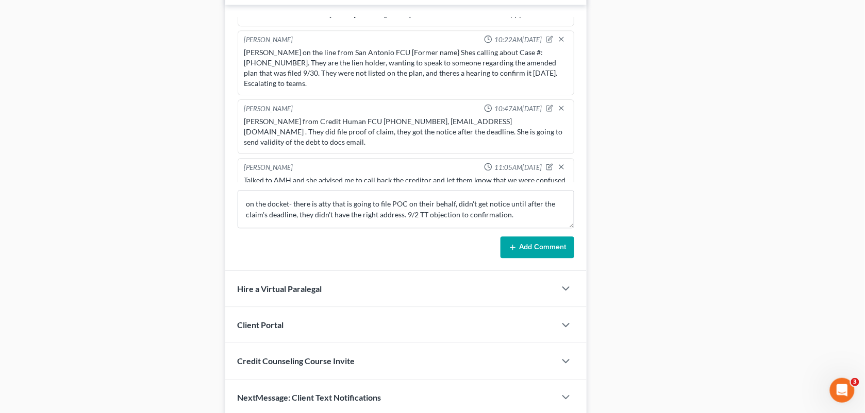
click at [562, 241] on button "Add Comment" at bounding box center [538, 248] width 74 height 22
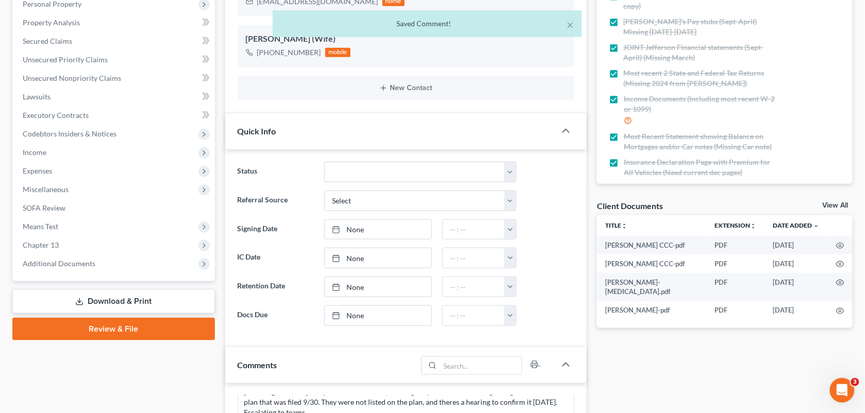
scroll to position [29, 0]
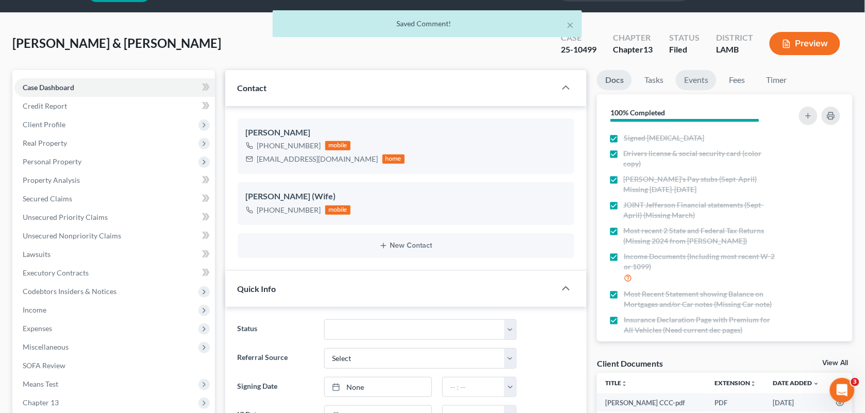
click at [691, 83] on link "Events" at bounding box center [696, 80] width 41 height 20
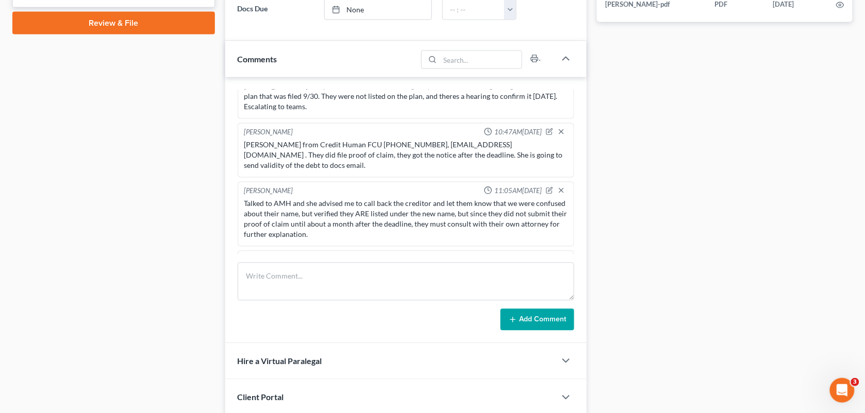
scroll to position [499, 0]
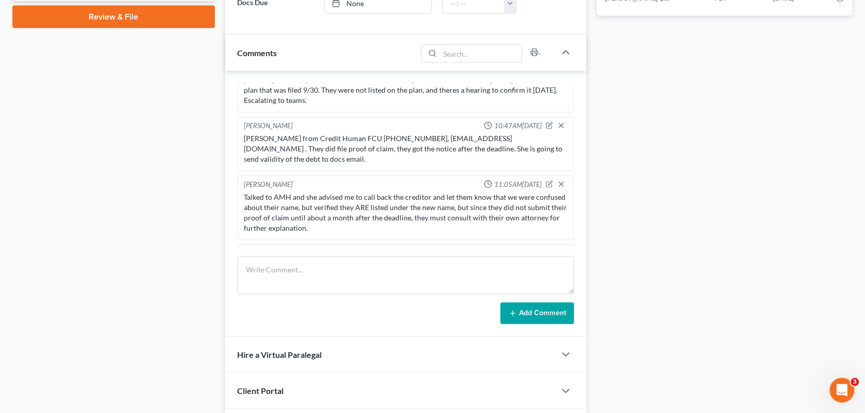
click at [506, 262] on div "on the docket- there is atty that is going to file POC on their behalf, didn't …" at bounding box center [406, 272] width 324 height 21
click at [509, 262] on div "on the docket- there is atty that is going to file POC on their behalf, didn't …" at bounding box center [406, 272] width 324 height 21
drag, startPoint x: 510, startPoint y: 236, endPoint x: 447, endPoint y: 253, distance: 65.3
click at [447, 253] on div "[PERSON_NAME] 10:55AM[DATE] Did eval, lots of equity in both his truck and land…" at bounding box center [406, 204] width 362 height 267
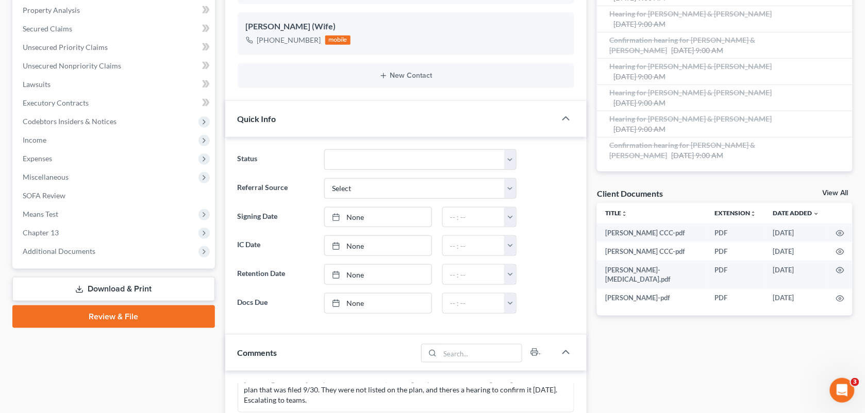
scroll to position [0, 0]
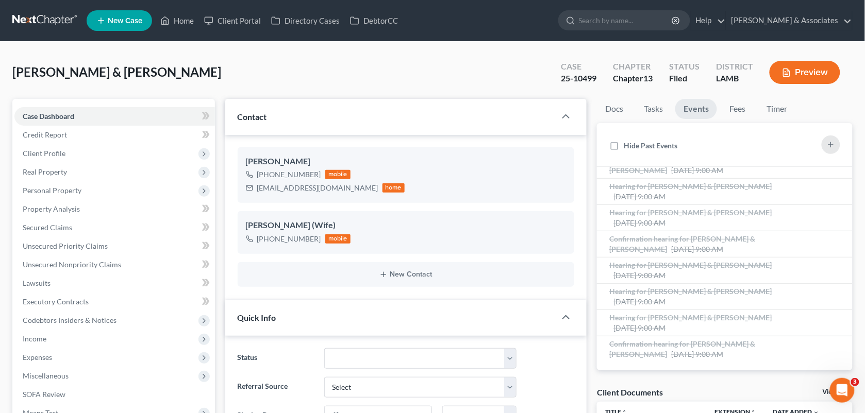
drag, startPoint x: 325, startPoint y: 63, endPoint x: 573, endPoint y: 41, distance: 248.9
click at [325, 63] on div "[PERSON_NAME] & [PERSON_NAME] Upgraded Case 25-10499 Chapter Chapter 13 Status …" at bounding box center [432, 76] width 840 height 45
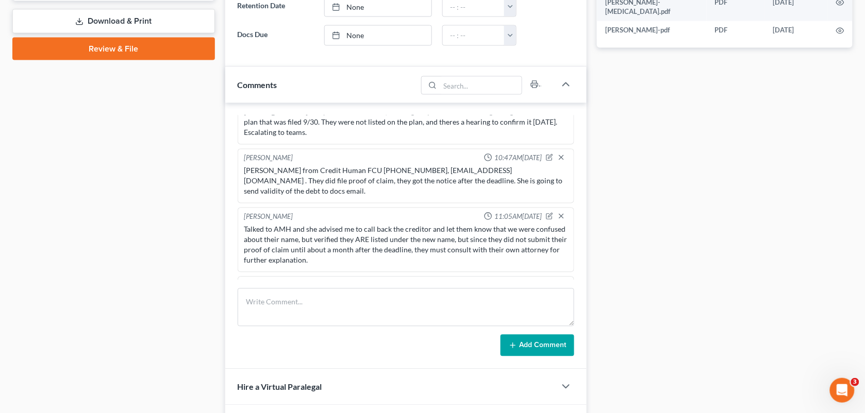
scroll to position [496, 0]
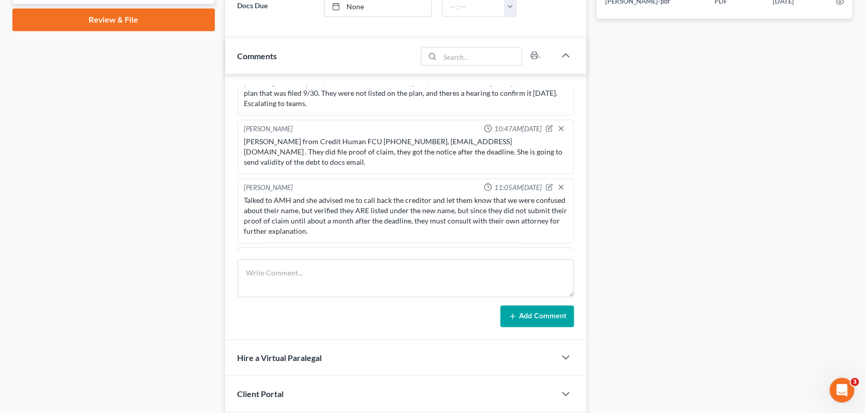
click at [546, 253] on icon "button" at bounding box center [549, 256] width 7 height 7
click at [529, 254] on div "[PERSON_NAME] 10:55AM[DATE] Did eval, lots of equity in both his truck and land…" at bounding box center [406, 207] width 362 height 267
click at [527, 265] on textarea "on the docket- there is atty that is going to file POC on their behalf, didn't …" at bounding box center [406, 284] width 324 height 38
click at [424, 265] on textarea "on the docket- there is atty that is going to file POC on their behalf, didn't …" at bounding box center [406, 284] width 324 height 38
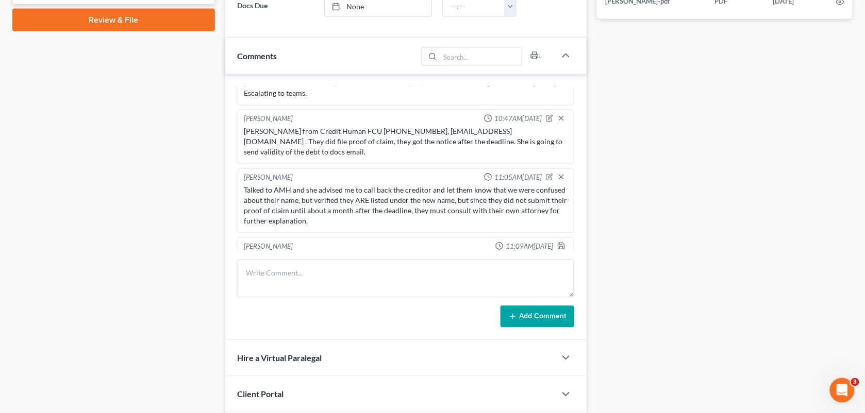
scroll to position [12, 0]
click at [358, 255] on textarea "on the docket- there is atty that is going to file POC on their behalf, didn't …" at bounding box center [406, 274] width 324 height 38
click at [381, 255] on textarea "on the docket- there is atty that is going to file POC on their behalf, didn't …" at bounding box center [406, 274] width 324 height 38
type textarea "on the docket- there is atty that is going to file POC on their behalf, didn't …"
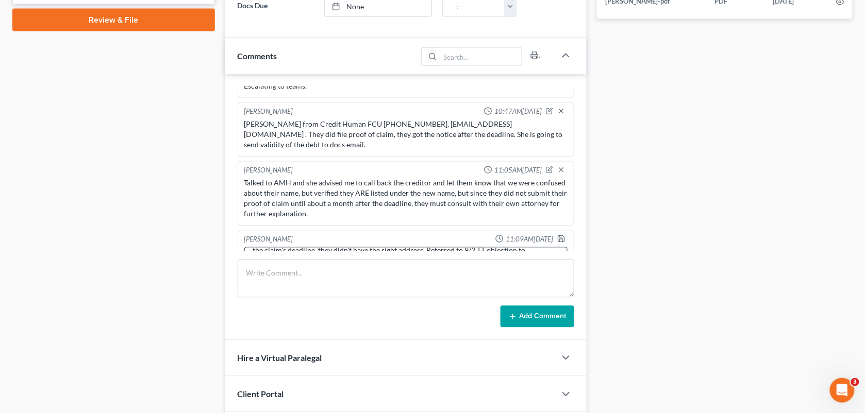
drag, startPoint x: 456, startPoint y: 254, endPoint x: 380, endPoint y: 235, distance: 78.1
click at [380, 235] on div "[PERSON_NAME] 10:55AM[DATE] Did eval, lots of equity in both his truck and land…" at bounding box center [406, 207] width 362 height 267
click at [552, 230] on div "[PERSON_NAME] 11:09AM[DATE] on the docket- there is atty that is going to file …" at bounding box center [406, 261] width 337 height 62
click at [557, 235] on icon "button" at bounding box center [561, 239] width 8 height 8
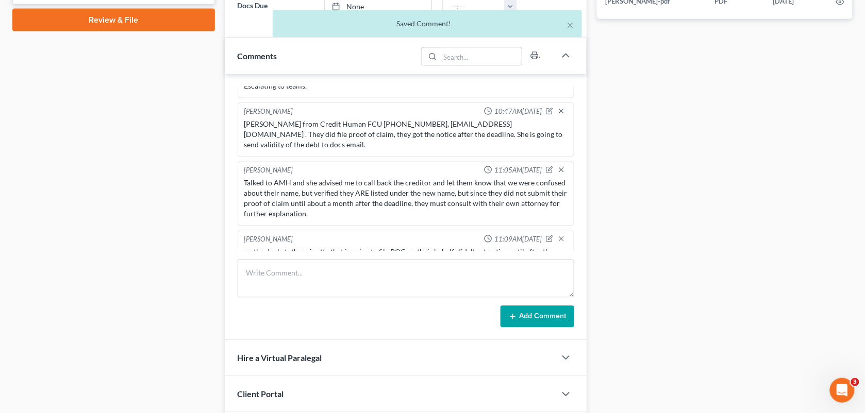
scroll to position [3331, 0]
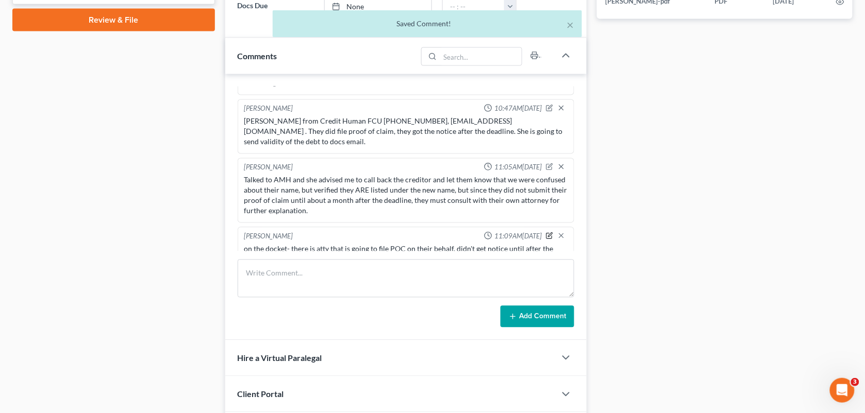
click at [546, 232] on icon "button" at bounding box center [549, 235] width 7 height 7
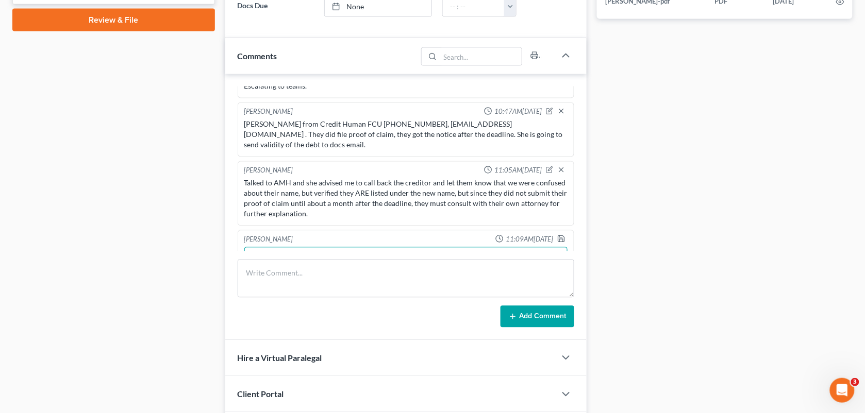
click at [252, 247] on textarea "on the docket- there is atty that is going to file POC on their behalf, didn't …" at bounding box center [406, 266] width 324 height 38
click at [447, 247] on textarea "[PERSON_NAME] from Credit Human said that on the docket- there is atty that is …" at bounding box center [406, 266] width 324 height 38
type textarea "[PERSON_NAME] from Credit Human said that on the docket- there is an attorney t…"
click at [557, 235] on icon "button" at bounding box center [561, 239] width 8 height 8
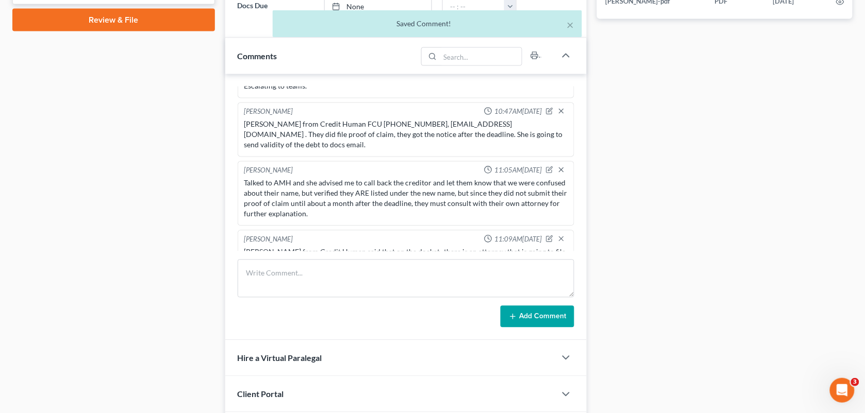
scroll to position [3331, 0]
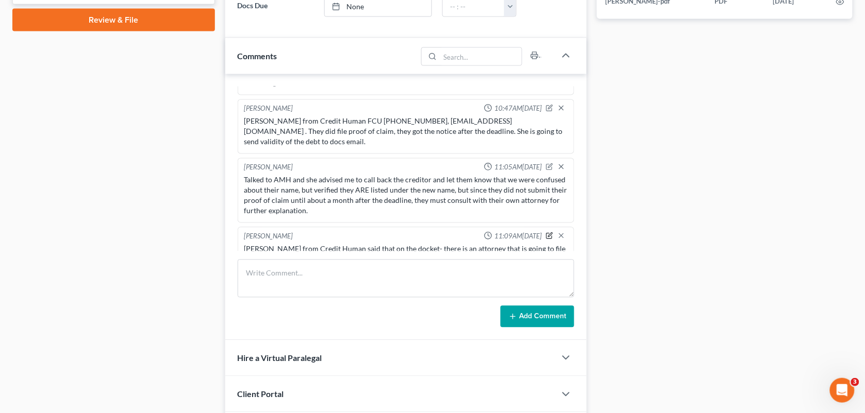
click at [546, 232] on button "button" at bounding box center [549, 236] width 7 height 8
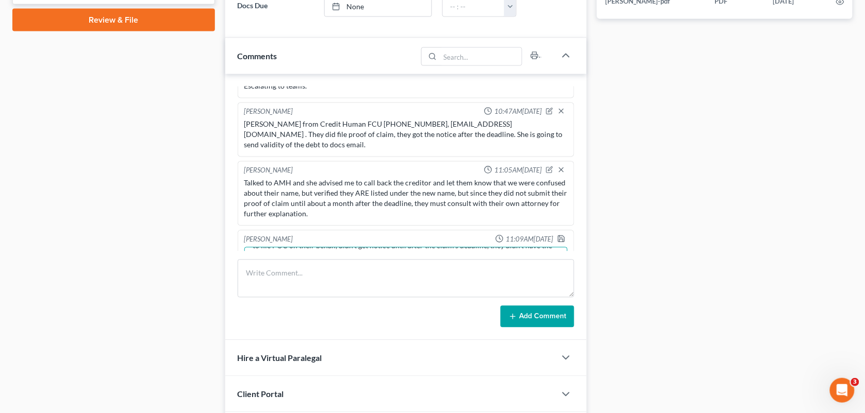
scroll to position [32, 0]
click at [359, 247] on textarea "[PERSON_NAME] from Credit Human said that on the docket- there is an attorney t…" at bounding box center [406, 266] width 324 height 38
type textarea "[PERSON_NAME] from Credit Human said that on the docket- there is an attorney t…"
click at [558, 236] on icon "button" at bounding box center [561, 239] width 6 height 6
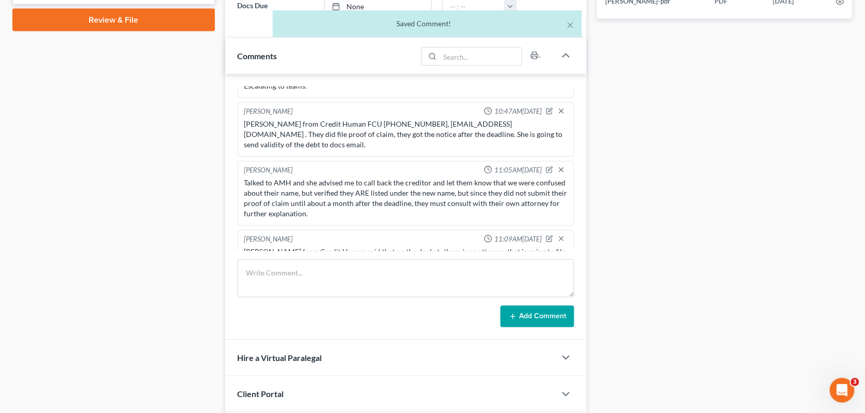
scroll to position [3341, 0]
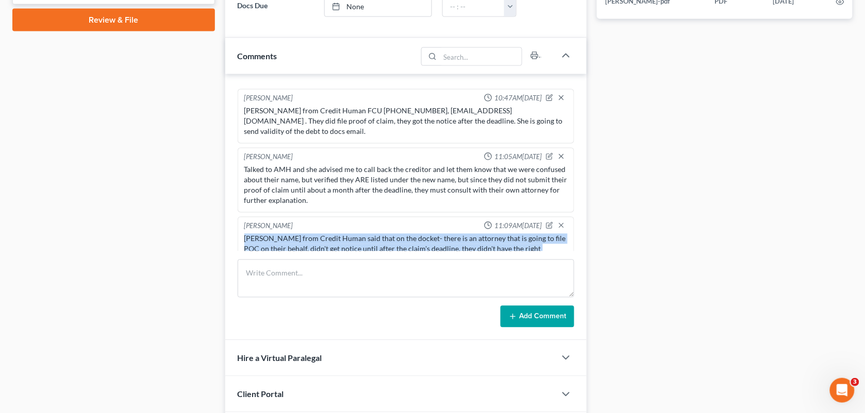
drag, startPoint x: 287, startPoint y: 240, endPoint x: 226, endPoint y: 194, distance: 76.6
click at [226, 194] on div "[PERSON_NAME] 10:55AM[DATE] Did eval, lots of equity in both his truck and land…" at bounding box center [406, 207] width 362 height 267
copy div "[PERSON_NAME] from Credit Human said that on the docket- there is an attorney t…"
